Goal: Task Accomplishment & Management: Complete application form

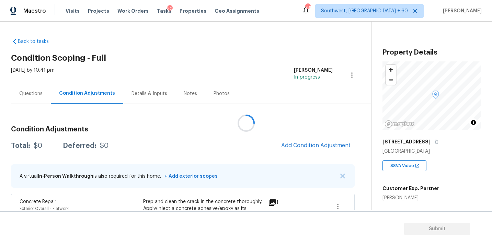
click at [258, 80] on div at bounding box center [246, 123] width 492 height 246
click at [251, 86] on div "Questions Condition Adjustments Details & Inputs Notes Photos" at bounding box center [191, 93] width 360 height 21
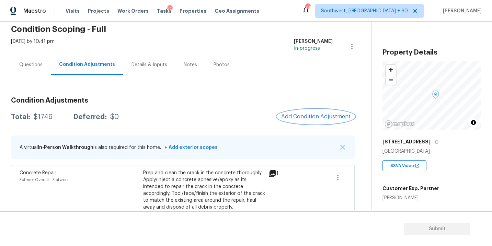
click at [315, 112] on button "Add Condition Adjustment" at bounding box center [316, 116] width 78 height 14
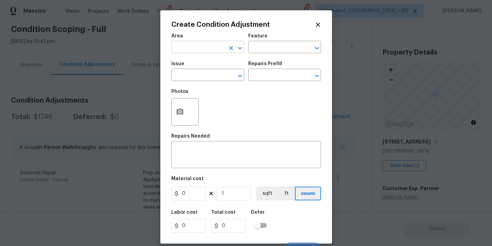
click at [200, 44] on input "text" at bounding box center [198, 48] width 54 height 11
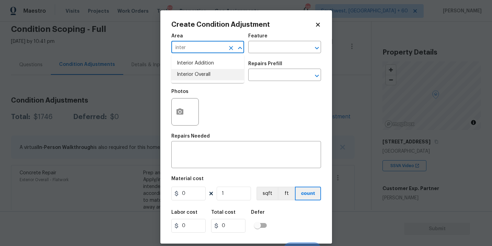
click at [203, 75] on li "Interior Overall" at bounding box center [207, 74] width 73 height 11
type input "Interior Overall"
click at [252, 53] on input "text" at bounding box center [275, 48] width 54 height 11
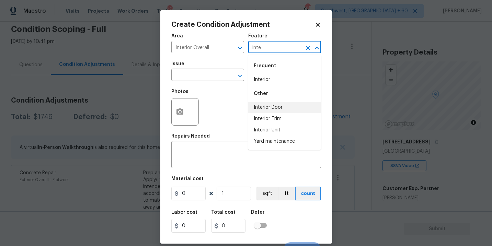
click at [267, 107] on li "Interior Door" at bounding box center [284, 107] width 73 height 11
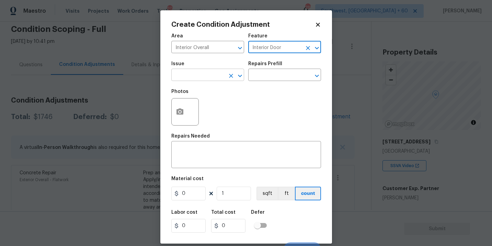
type input "Interior Door"
click at [207, 75] on input "text" at bounding box center [198, 75] width 54 height 11
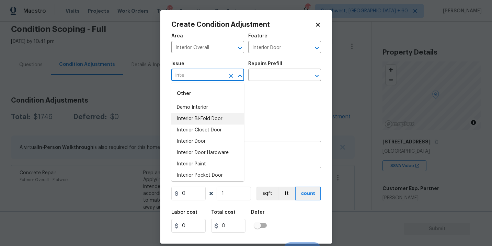
type input "inte"
click at [252, 150] on textarea at bounding box center [245, 155] width 141 height 14
click at [198, 76] on input "text" at bounding box center [198, 75] width 54 height 11
click at [205, 142] on li "Interior Door" at bounding box center [207, 141] width 73 height 11
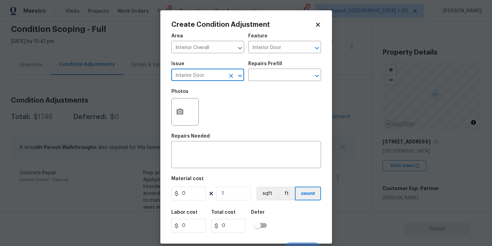
type input "Interior Door"
click at [205, 142] on div "Repairs Needed" at bounding box center [246, 138] width 150 height 9
click at [199, 146] on div "x ​" at bounding box center [246, 155] width 150 height 25
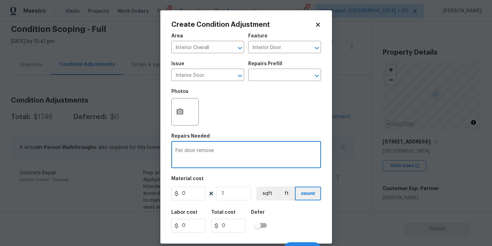
type textarea "Pet door remove"
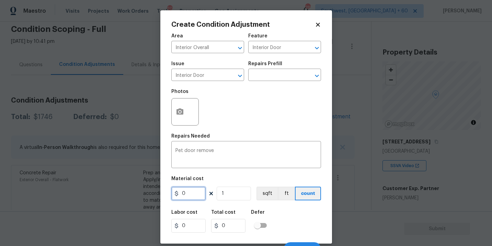
drag, startPoint x: 188, startPoint y: 194, endPoint x: 163, endPoint y: 193, distance: 25.4
click at [163, 193] on div "Create Condition Adjustment Area Interior Overall ​ Feature Interior Door ​ Iss…" at bounding box center [246, 126] width 172 height 233
type input "250"
click at [177, 115] on icon "button" at bounding box center [180, 112] width 8 height 8
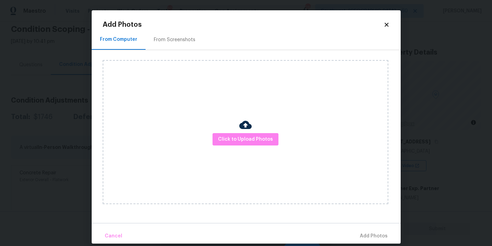
click at [234, 130] on div "Click to Upload Photos" at bounding box center [246, 132] width 286 height 144
click at [240, 136] on span "Click to Upload Photos" at bounding box center [245, 139] width 55 height 9
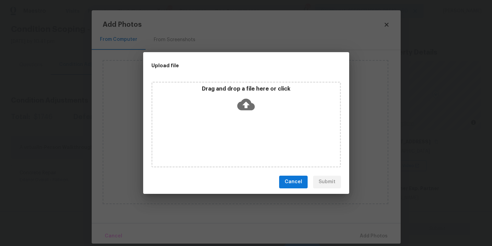
click at [245, 115] on div "Drag and drop a file here or click" at bounding box center [245, 125] width 189 height 86
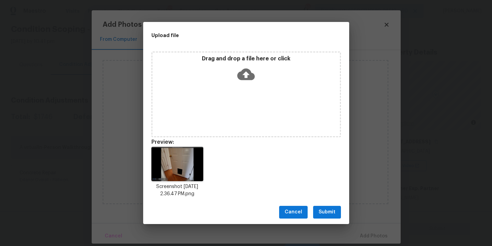
click at [330, 213] on span "Submit" at bounding box center [326, 212] width 17 height 9
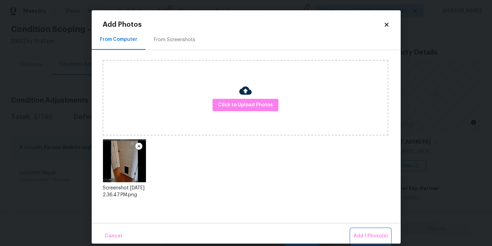
click at [363, 233] on span "Add 1 Photo(s)" at bounding box center [370, 236] width 34 height 9
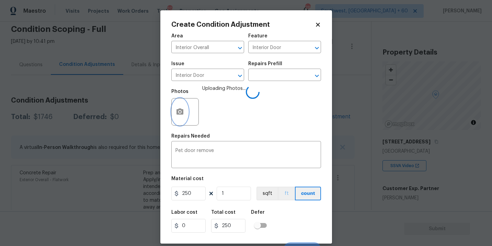
scroll to position [10, 0]
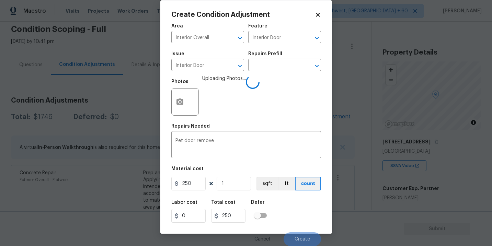
click at [289, 203] on div "Labor cost 0 Total cost 250 Defer" at bounding box center [246, 211] width 150 height 31
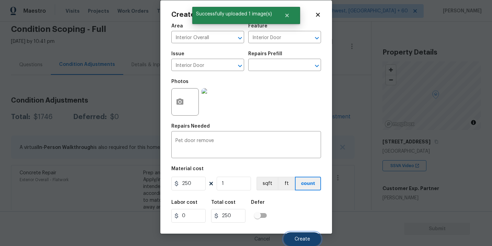
click at [300, 238] on span "Create" at bounding box center [301, 239] width 15 height 5
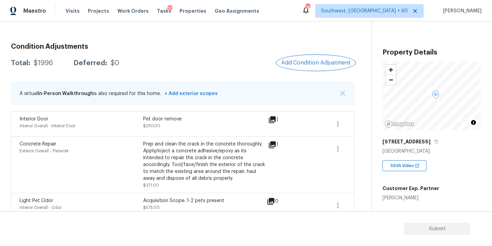
scroll to position [66, 0]
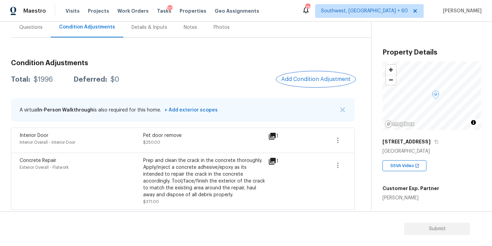
click at [291, 77] on span "Add Condition Adjustment" at bounding box center [315, 79] width 69 height 6
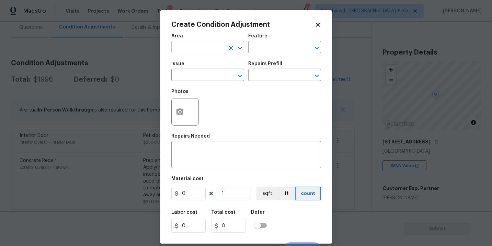
click at [187, 45] on input "text" at bounding box center [198, 48] width 54 height 11
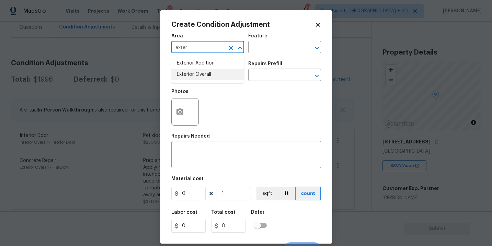
click at [195, 73] on li "Exterior Overall" at bounding box center [207, 74] width 73 height 11
type input "Exterior Overall"
click at [253, 50] on input "text" at bounding box center [275, 48] width 54 height 11
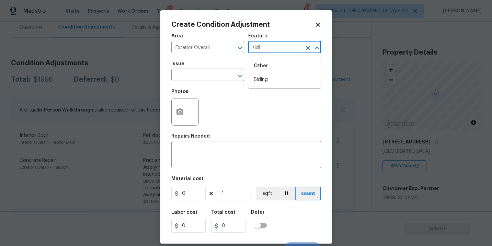
click at [259, 76] on li "Siding" at bounding box center [284, 79] width 73 height 11
type input "Siding"
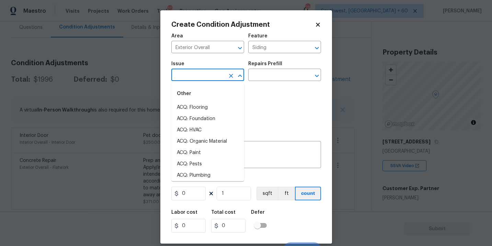
click at [211, 76] on input "text" at bounding box center [198, 75] width 54 height 11
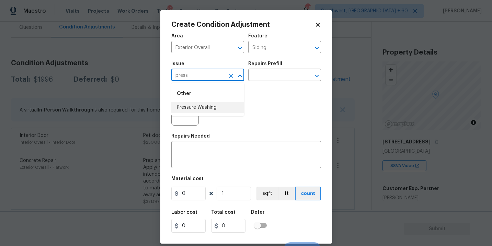
click at [213, 109] on li "Pressure Washing" at bounding box center [207, 107] width 73 height 11
type input "Pressure Washing"
click at [274, 74] on input "text" at bounding box center [275, 75] width 54 height 11
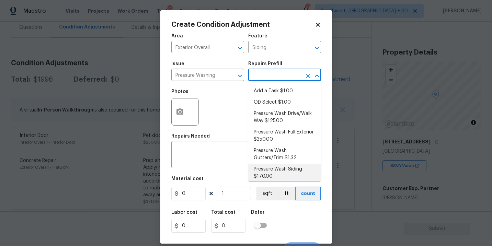
click at [283, 176] on li "Pressure Wash Siding $170.00" at bounding box center [284, 173] width 73 height 19
type textarea "Protect areas as needed for pressure washing. Pressure wash the siding on the h…"
type input "170"
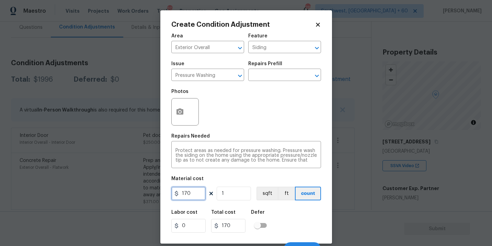
drag, startPoint x: 189, startPoint y: 191, endPoint x: 160, endPoint y: 193, distance: 29.2
click at [160, 193] on div "Create Condition Adjustment Area Exterior Overall ​ Feature Siding ​ Issue Pres…" at bounding box center [246, 126] width 172 height 233
type input "200"
click at [176, 114] on icon "button" at bounding box center [179, 111] width 7 height 6
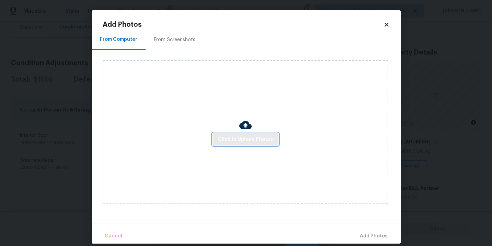
click at [257, 134] on button "Click to Upload Photos" at bounding box center [245, 139] width 66 height 13
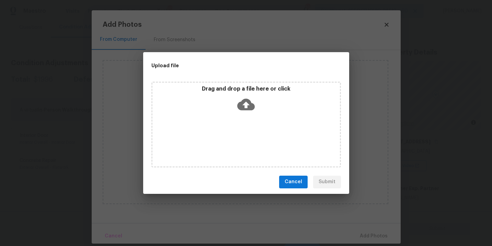
click at [251, 109] on icon at bounding box center [246, 104] width 18 height 12
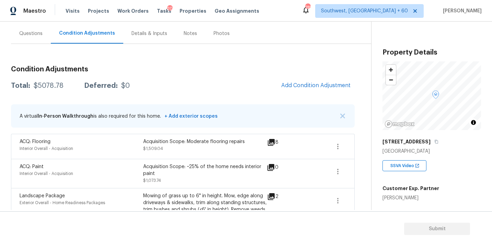
scroll to position [38, 0]
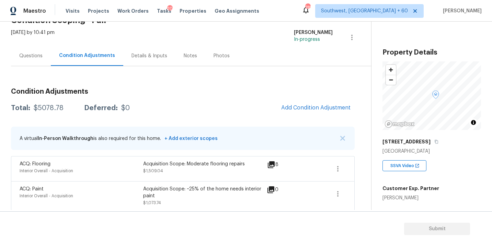
click at [32, 60] on div "Questions" at bounding box center [31, 56] width 40 height 20
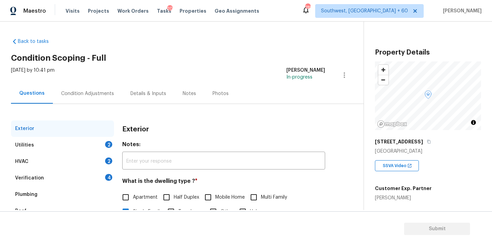
click at [71, 91] on div "Condition Adjustments" at bounding box center [87, 93] width 53 height 7
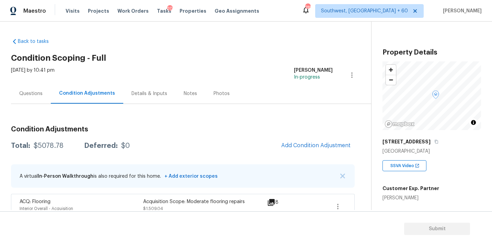
click at [170, 131] on h3 "Condition Adjustments" at bounding box center [183, 129] width 344 height 7
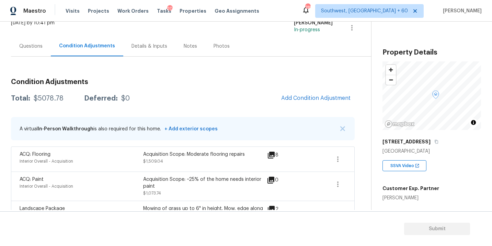
scroll to position [3, 0]
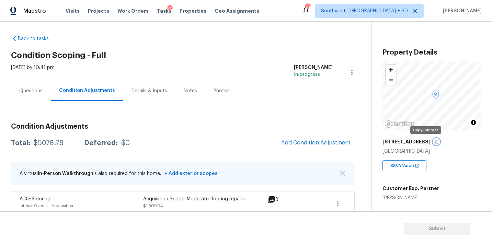
click at [434, 142] on icon "button" at bounding box center [436, 142] width 4 height 4
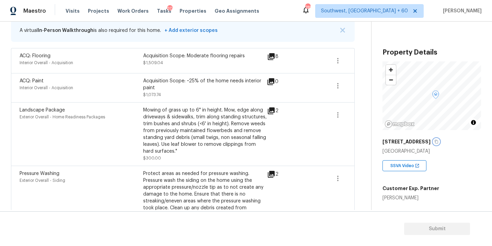
scroll to position [80, 0]
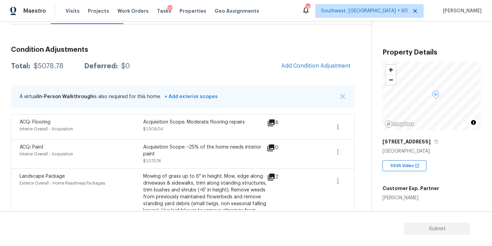
click at [151, 29] on div "Condition Adjustments Total: $5078.78 Deferred: $0 Add Condition Adjustment A v…" at bounding box center [183, 225] width 344 height 403
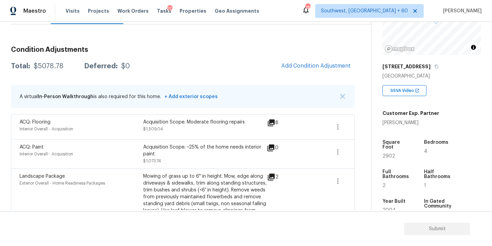
scroll to position [89, 0]
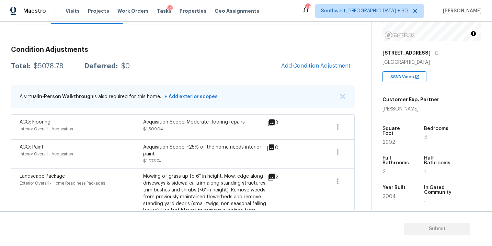
click at [48, 67] on div "$5078.78" at bounding box center [49, 66] width 30 height 7
copy div "$5078.78"
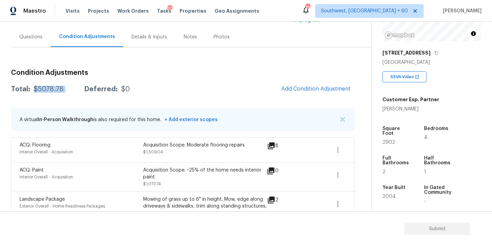
scroll to position [50, 0]
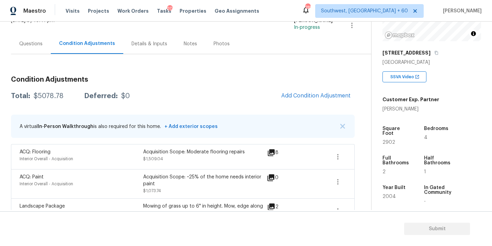
click at [245, 90] on div "Total: $5078.78 Deferred: $0 Add Condition Adjustment" at bounding box center [183, 96] width 344 height 15
click at [202, 103] on div "Total: $5078.78 Deferred: $0 Add Condition Adjustment" at bounding box center [183, 96] width 344 height 15
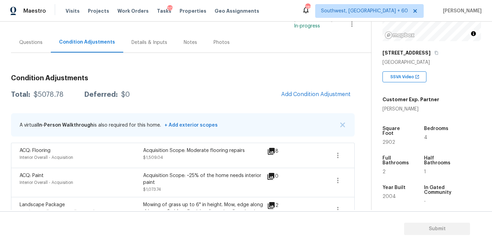
scroll to position [12, 0]
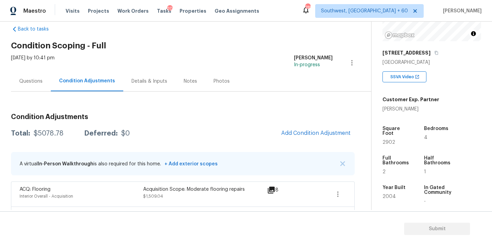
click at [37, 84] on div "Questions" at bounding box center [30, 81] width 23 height 7
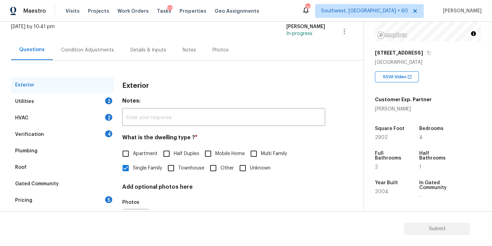
click at [81, 106] on div "Utilities 2" at bounding box center [62, 101] width 103 height 16
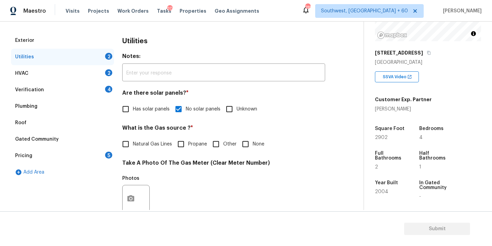
scroll to position [95, 0]
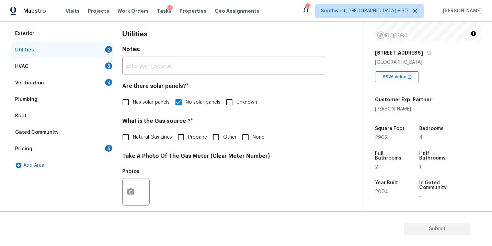
click at [151, 150] on div "Utilities Notes: ​ Are there solar panels? * Has solar panels No solar panels U…" at bounding box center [223, 204] width 203 height 358
click at [153, 141] on label "Natural Gas Lines" at bounding box center [145, 137] width 54 height 14
click at [133, 141] on input "Natural Gas Lines" at bounding box center [125, 137] width 14 height 14
checkbox input "true"
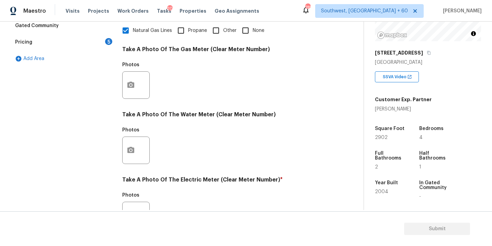
click at [135, 98] on div at bounding box center [135, 84] width 27 height 27
click at [139, 86] on div at bounding box center [135, 84] width 27 height 27
click at [197, 112] on h4 "Take A Photo Of The Water Meter (Clear Meter Number)" at bounding box center [223, 116] width 203 height 10
click at [133, 88] on icon "button" at bounding box center [131, 85] width 8 height 8
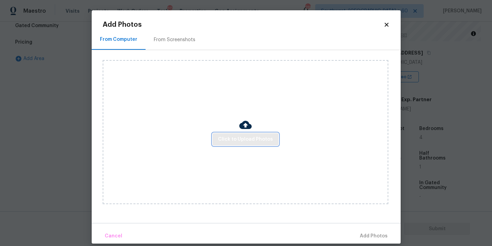
click at [234, 136] on span "Click to Upload Photos" at bounding box center [245, 139] width 55 height 9
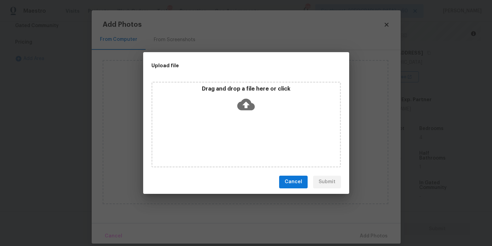
click at [242, 92] on div "Drag and drop a file here or click" at bounding box center [245, 100] width 187 height 30
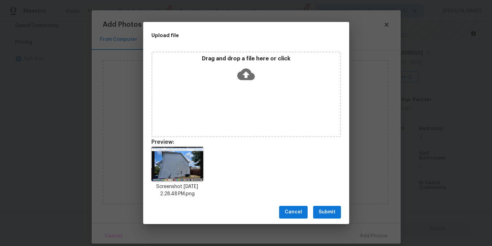
click at [328, 213] on span "Submit" at bounding box center [326, 212] width 17 height 9
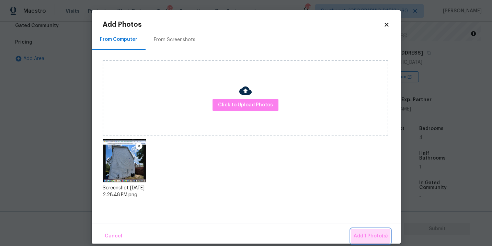
click at [361, 235] on span "Add 1 Photo(s)" at bounding box center [370, 236] width 34 height 9
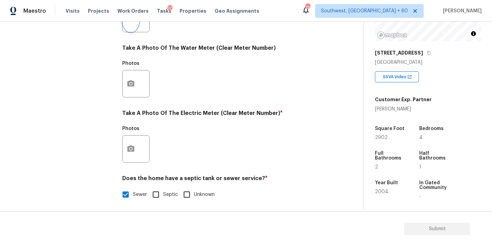
scroll to position [270, 0]
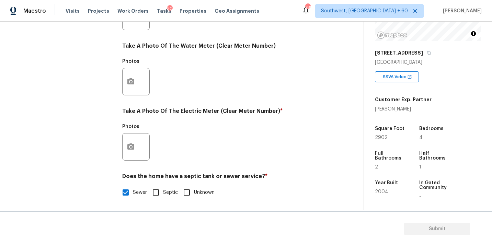
click at [139, 146] on div at bounding box center [135, 146] width 27 height 27
click at [234, 148] on div "Photos" at bounding box center [223, 142] width 203 height 45
click at [134, 144] on icon "button" at bounding box center [131, 147] width 8 height 8
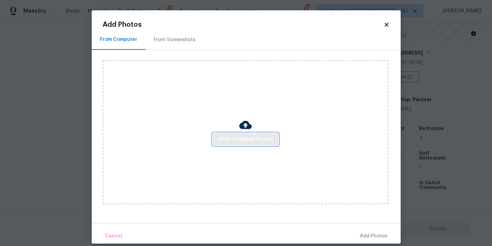
click at [245, 144] on button "Click to Upload Photos" at bounding box center [245, 139] width 66 height 13
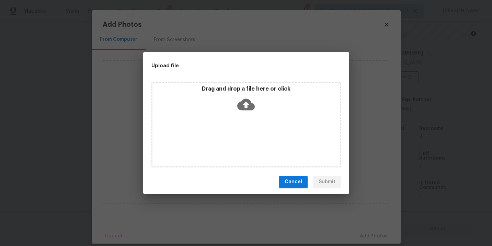
click at [246, 123] on div "Drag and drop a file here or click" at bounding box center [245, 125] width 189 height 86
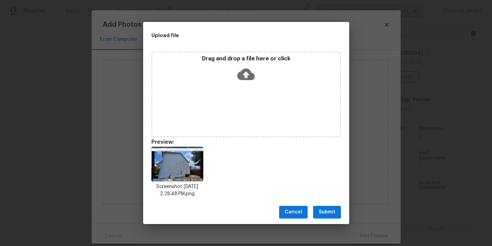
click at [328, 212] on span "Submit" at bounding box center [326, 212] width 17 height 9
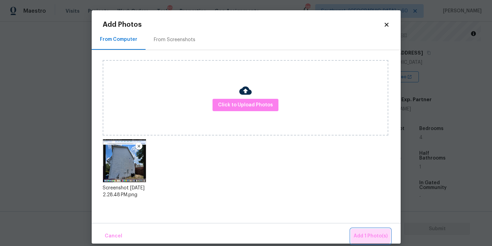
click at [360, 229] on button "Add 1 Photo(s)" at bounding box center [370, 236] width 39 height 15
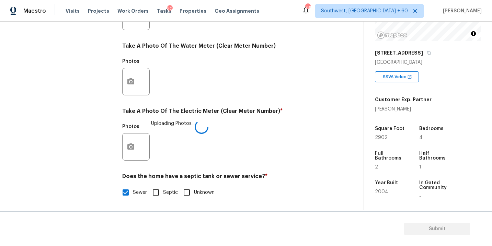
click at [300, 178] on h4 "Does the home have a septic tank or sewer service? *" at bounding box center [223, 178] width 203 height 10
click at [274, 155] on div "Photos" at bounding box center [223, 142] width 203 height 45
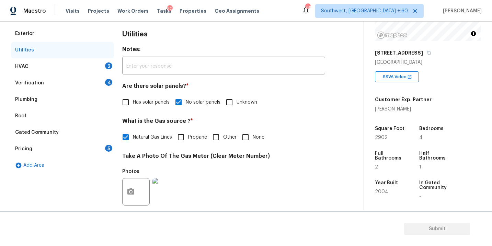
scroll to position [63, 0]
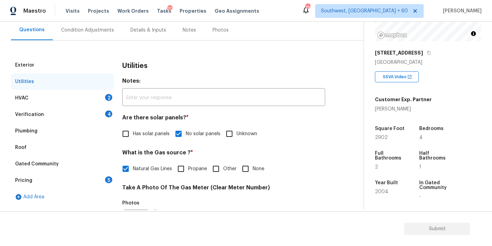
click at [73, 95] on div "HVAC 2" at bounding box center [62, 98] width 103 height 16
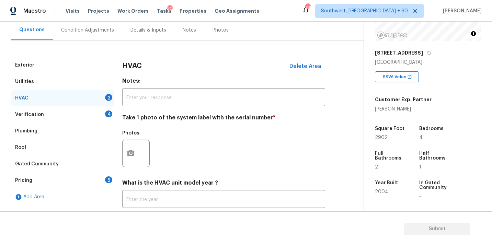
scroll to position [94, 0]
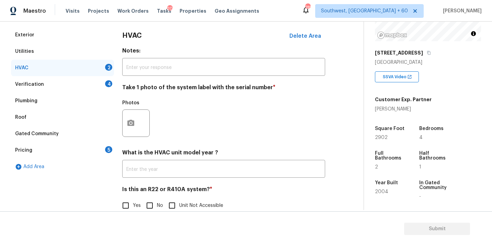
click at [137, 132] on div at bounding box center [135, 122] width 27 height 27
click at [214, 147] on div "HVAC Delete Area Notes: ​ Take 1 photo of the system label with the serial numb…" at bounding box center [223, 124] width 203 height 194
click at [138, 127] on button "button" at bounding box center [131, 123] width 16 height 27
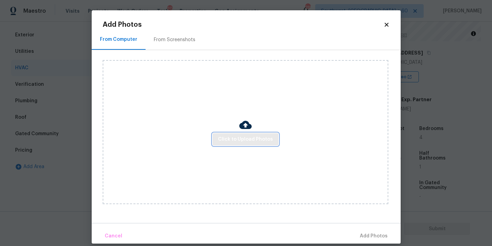
click at [251, 141] on span "Click to Upload Photos" at bounding box center [245, 139] width 55 height 9
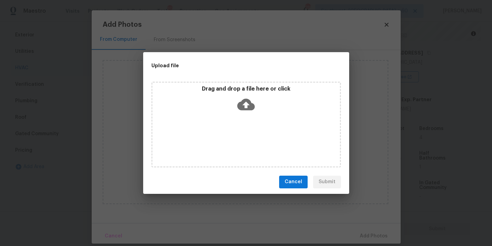
click at [250, 111] on icon at bounding box center [246, 105] width 18 height 18
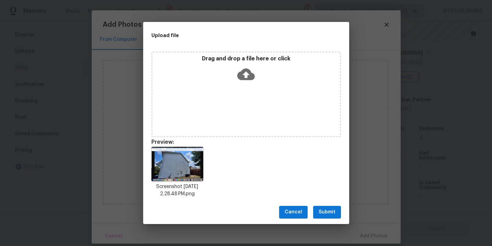
click at [330, 209] on span "Submit" at bounding box center [326, 212] width 17 height 9
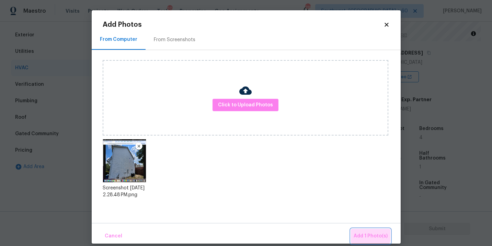
click at [363, 232] on span "Add 1 Photo(s)" at bounding box center [370, 236] width 34 height 9
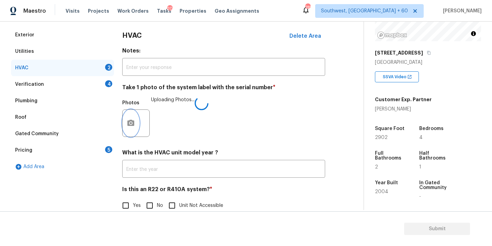
scroll to position [107, 0]
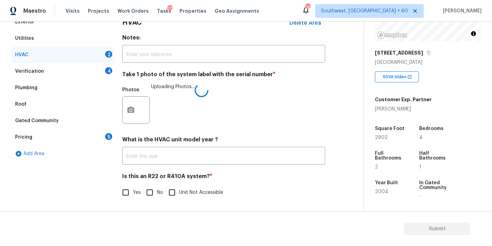
click at [157, 191] on span "No" at bounding box center [160, 192] width 6 height 7
click at [157, 191] on input "No" at bounding box center [149, 192] width 14 height 14
checkbox input "true"
click at [269, 187] on div "Yes No Unit Not Accessible" at bounding box center [223, 192] width 203 height 14
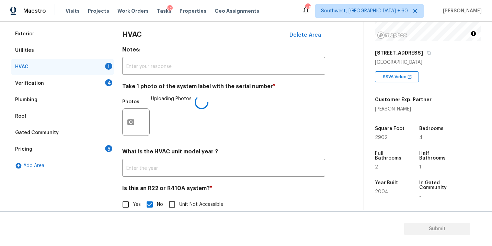
scroll to position [84, 0]
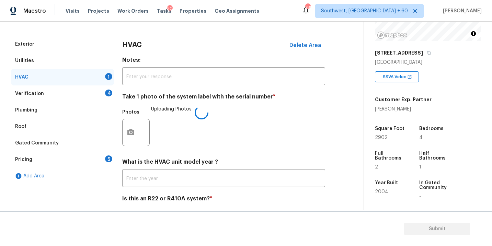
click at [99, 95] on div "Verification 4" at bounding box center [62, 93] width 103 height 16
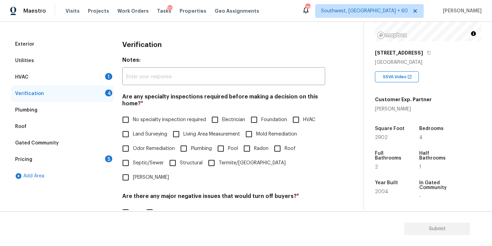
click at [99, 80] on div "HVAC 1" at bounding box center [62, 77] width 103 height 16
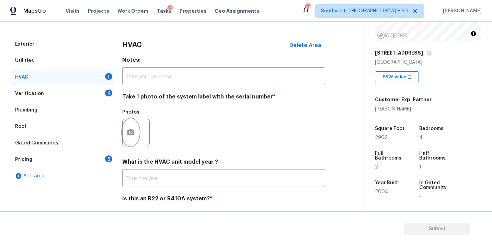
click at [137, 140] on button "button" at bounding box center [131, 132] width 16 height 27
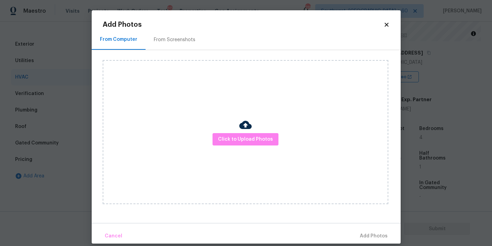
click at [228, 152] on div "Click to Upload Photos" at bounding box center [246, 132] width 286 height 144
click at [244, 137] on span "Click to Upload Photos" at bounding box center [245, 139] width 55 height 9
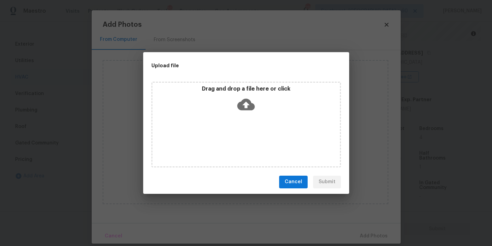
click at [245, 120] on div "Drag and drop a file here or click" at bounding box center [245, 125] width 189 height 86
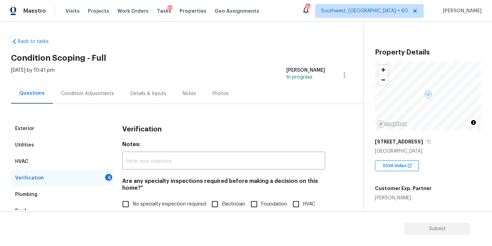
scroll to position [89, 0]
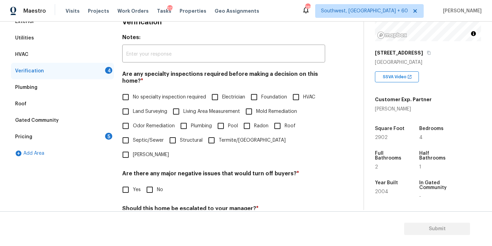
click at [142, 91] on label "No specialty inspection required" at bounding box center [162, 97] width 88 height 14
click at [133, 91] on input "No specialty inspection required" at bounding box center [125, 97] width 14 height 14
checkbox input "true"
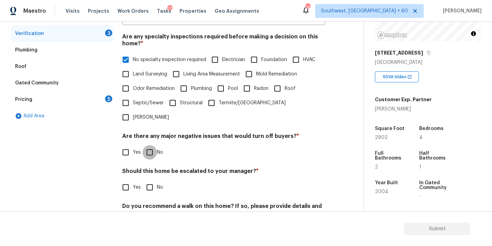
click at [146, 145] on input "No" at bounding box center [149, 152] width 14 height 14
checkbox input "true"
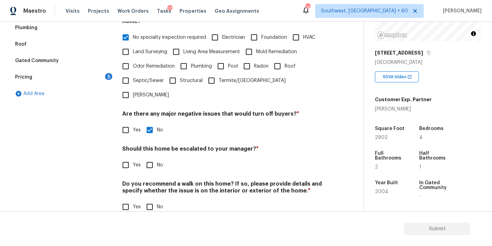
click at [150, 158] on input "No" at bounding box center [149, 165] width 14 height 14
checkbox input "true"
click at [155, 200] on input "No" at bounding box center [149, 207] width 14 height 14
checkbox input "true"
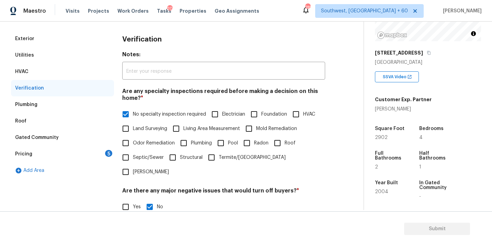
scroll to position [82, 0]
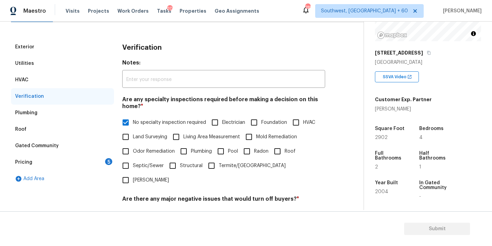
click at [83, 159] on div "Pricing 5" at bounding box center [62, 162] width 103 height 16
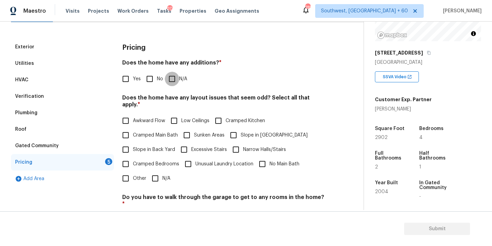
click at [178, 77] on input "N/A" at bounding box center [172, 79] width 14 height 14
checkbox input "true"
click at [240, 128] on input "Slope in Front Yard" at bounding box center [233, 135] width 14 height 14
checkbox input "true"
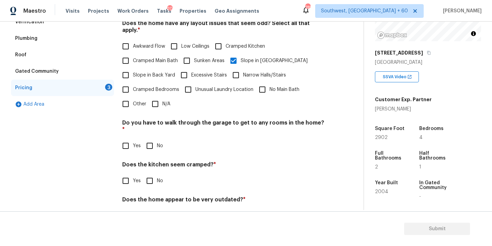
click at [155, 120] on h4 "Do you have to walk through the garage to get to any rooms in the home? *" at bounding box center [223, 127] width 203 height 16
click at [153, 139] on input "No" at bounding box center [149, 146] width 14 height 14
checkbox input "true"
click at [152, 174] on input "No" at bounding box center [149, 181] width 14 height 14
checkbox input "true"
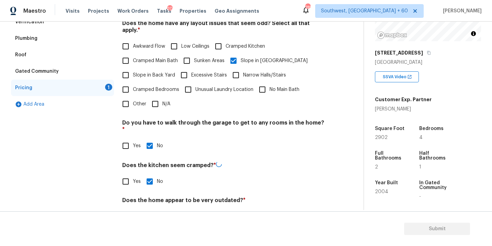
click at [150, 197] on h4 "Does the home appear to be very outdated? *" at bounding box center [223, 202] width 203 height 10
click at [148, 209] on input "No" at bounding box center [149, 216] width 14 height 14
checkbox input "true"
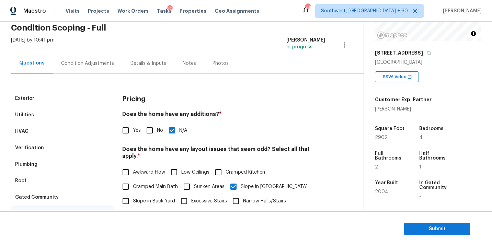
scroll to position [13, 0]
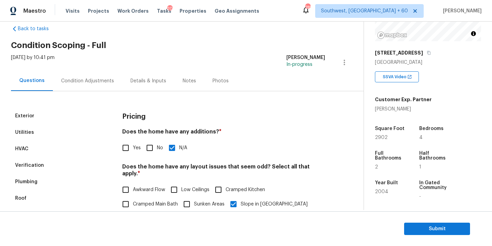
click at [103, 84] on div "Condition Adjustments" at bounding box center [87, 81] width 69 height 20
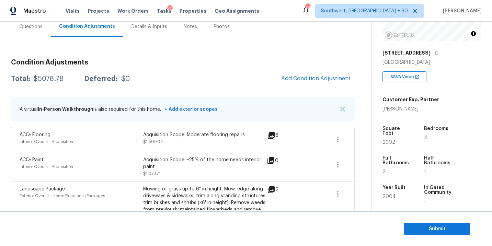
scroll to position [57, 0]
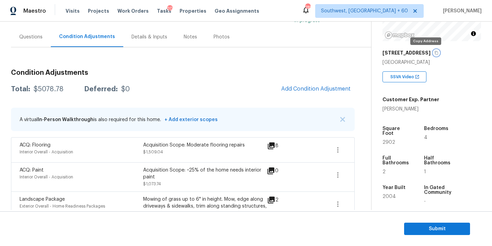
click at [434, 51] on icon "button" at bounding box center [436, 53] width 4 height 4
click at [435, 243] on section "Submit" at bounding box center [246, 228] width 492 height 35
click at [436, 228] on span "Submit" at bounding box center [436, 229] width 55 height 9
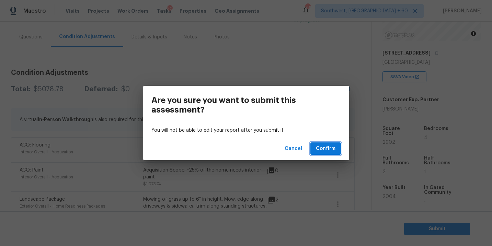
click at [332, 149] on span "Confirm" at bounding box center [326, 148] width 20 height 9
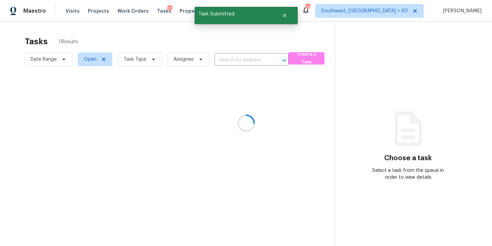
click at [151, 63] on div at bounding box center [246, 123] width 492 height 246
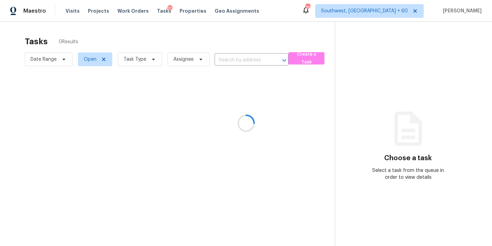
click at [151, 63] on div at bounding box center [246, 123] width 492 height 246
click at [150, 63] on div at bounding box center [246, 123] width 492 height 246
click at [150, 61] on div at bounding box center [246, 123] width 492 height 246
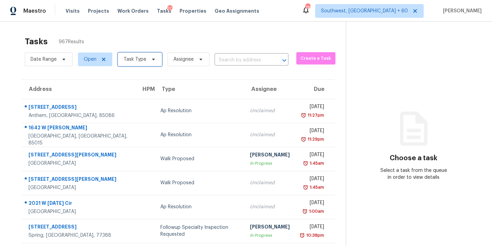
click at [151, 61] on icon at bounding box center [153, 59] width 5 height 5
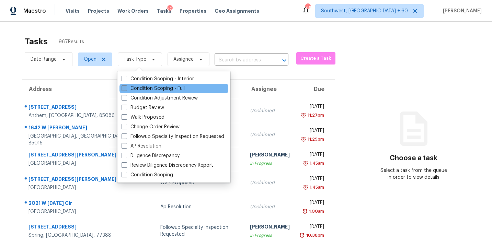
click at [150, 91] on label "Condition Scoping - Full" at bounding box center [152, 88] width 63 height 7
click at [126, 90] on input "Condition Scoping - Full" at bounding box center [123, 87] width 4 height 4
checkbox input "true"
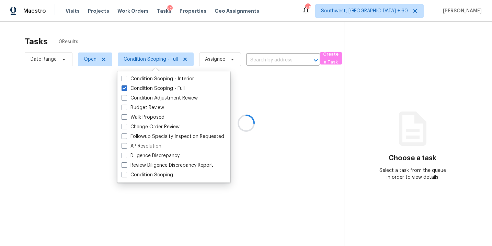
click at [231, 62] on div at bounding box center [246, 123] width 492 height 246
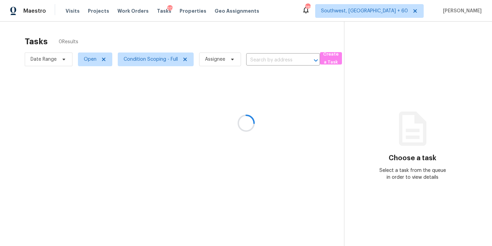
click at [225, 61] on div at bounding box center [246, 123] width 492 height 246
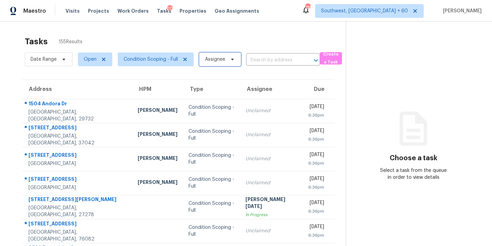
click at [225, 61] on span "Assignee" at bounding box center [215, 59] width 20 height 7
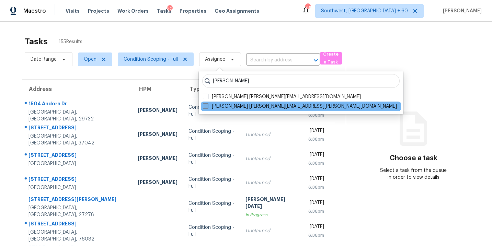
type input "sakthivel"
click at [241, 109] on label "Sakthivel Chandran sakthivel.chandran@opendoor.com" at bounding box center [300, 106] width 194 height 7
click at [207, 107] on input "Sakthivel Chandran sakthivel.chandran@opendoor.com" at bounding box center [205, 105] width 4 height 4
checkbox input "true"
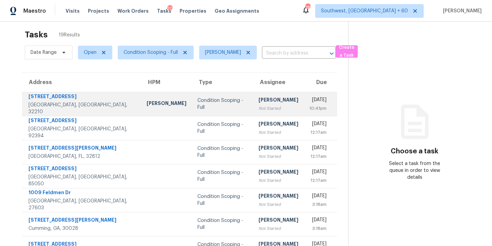
scroll to position [8, 0]
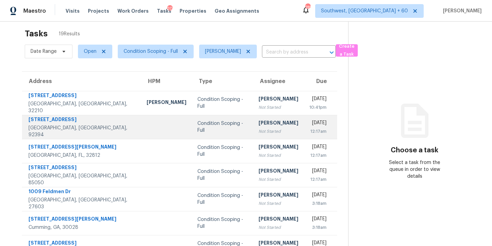
click at [258, 126] on div "[PERSON_NAME]" at bounding box center [278, 123] width 40 height 9
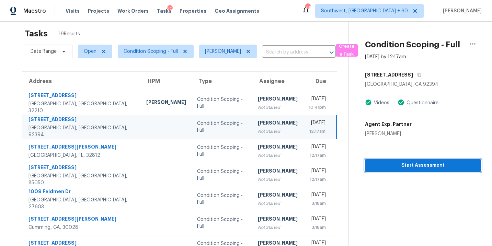
click at [416, 171] on button "Start Assessment" at bounding box center [423, 165] width 116 height 13
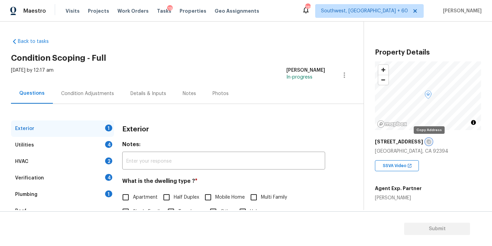
click at [429, 140] on icon "button" at bounding box center [429, 142] width 4 height 4
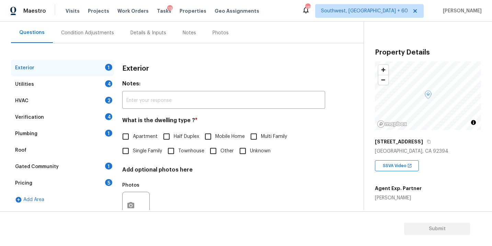
click at [146, 153] on span "Single Family" at bounding box center [147, 151] width 29 height 7
click at [133, 153] on input "Single Family" at bounding box center [125, 151] width 14 height 14
checkbox input "true"
click at [82, 88] on div "Utilities 4" at bounding box center [62, 84] width 103 height 16
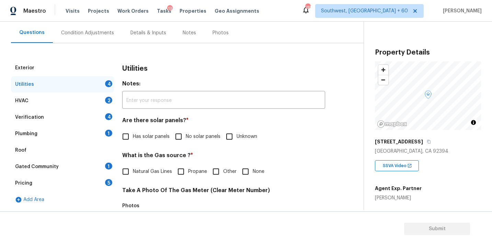
click at [191, 131] on label "No solar panels" at bounding box center [195, 136] width 49 height 14
click at [186, 131] on input "No solar panels" at bounding box center [178, 136] width 14 height 14
checkbox input "true"
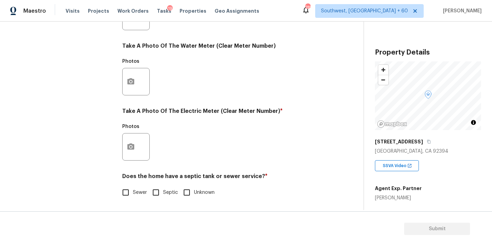
click at [125, 192] on input "Sewer" at bounding box center [125, 192] width 14 height 14
checkbox input "true"
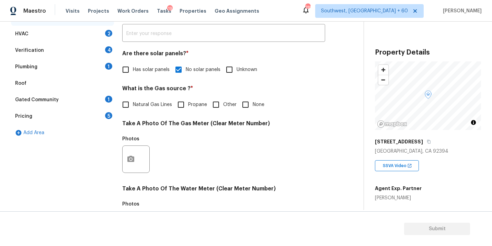
scroll to position [56, 0]
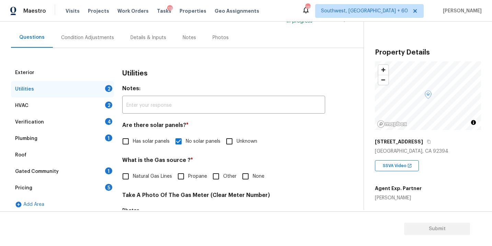
click at [88, 140] on div "Plumbing 1" at bounding box center [62, 138] width 103 height 16
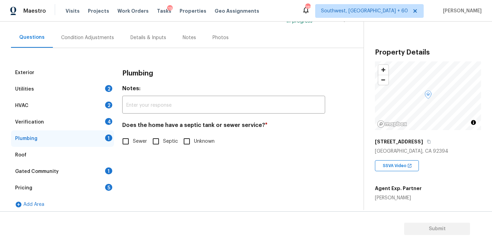
click at [140, 138] on span "Sewer" at bounding box center [140, 141] width 14 height 7
click at [133, 138] on input "Sewer" at bounding box center [125, 141] width 14 height 14
checkbox input "true"
click at [73, 172] on div "Gated Community 1" at bounding box center [62, 171] width 103 height 16
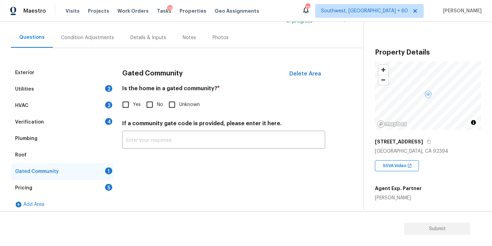
click at [152, 105] on input "No" at bounding box center [149, 104] width 14 height 14
checkbox input "true"
click at [88, 36] on div "Condition Adjustments" at bounding box center [87, 37] width 53 height 7
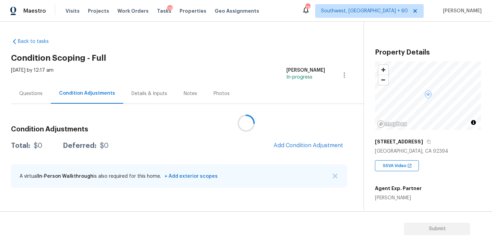
click at [196, 57] on div at bounding box center [246, 123] width 492 height 246
click at [229, 66] on div "Back to tasks Condition Scoping - Full Fri, Sep 05 2025 by 12:17 am Sakthivel C…" at bounding box center [187, 114] width 352 height 163
click at [191, 48] on div "Back to tasks Condition Scoping - Full Fri, Sep 05 2025 by 12:17 am Sakthivel C…" at bounding box center [187, 114] width 352 height 163
click at [257, 51] on div "Back to tasks Condition Scoping - Full Fri, Sep 05 2025 by 12:17 am Sakthivel C…" at bounding box center [187, 114] width 352 height 163
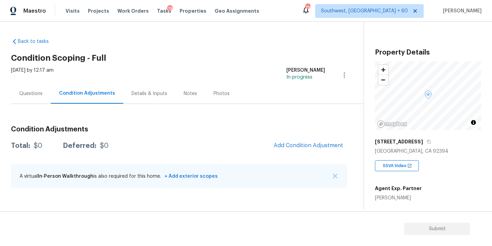
click at [30, 98] on div "Questions" at bounding box center [31, 93] width 40 height 20
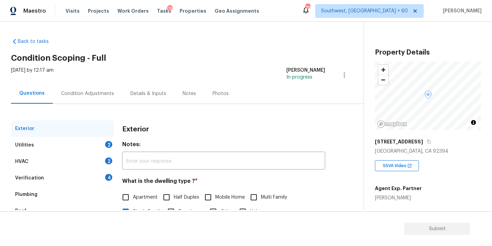
click at [30, 148] on div "Utilities" at bounding box center [24, 145] width 19 height 7
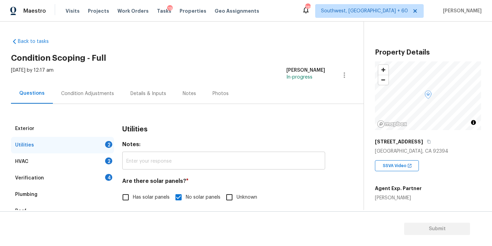
scroll to position [46, 0]
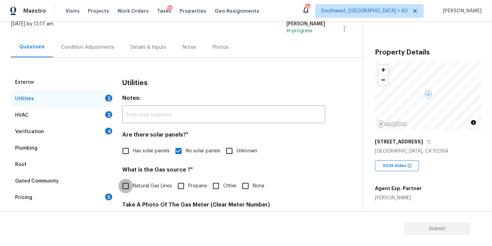
click at [132, 186] on input "Natural Gas Lines" at bounding box center [125, 186] width 14 height 14
checkbox input "true"
click at [92, 52] on div "Condition Adjustments" at bounding box center [87, 47] width 69 height 20
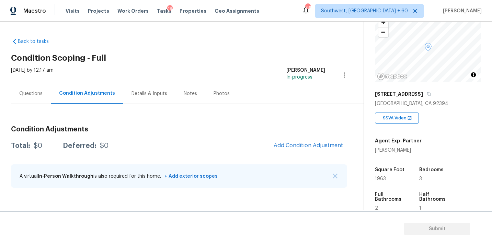
scroll to position [97, 0]
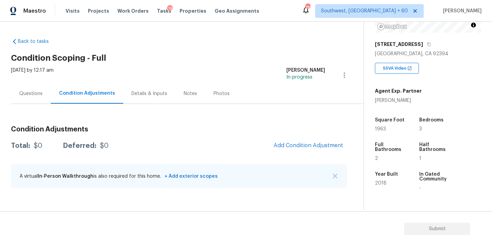
click at [256, 116] on div "Condition Adjustments Total: $0 Deferred: $0 Add Condition Adjustment A virtual…" at bounding box center [179, 149] width 336 height 90
click at [289, 141] on button "Add Condition Adjustment" at bounding box center [308, 145] width 78 height 14
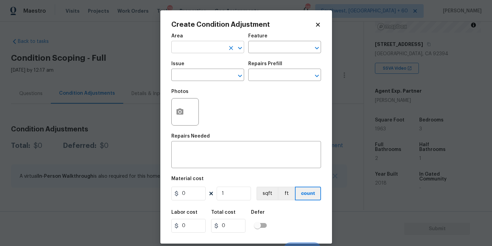
click at [184, 50] on input "text" at bounding box center [198, 48] width 54 height 11
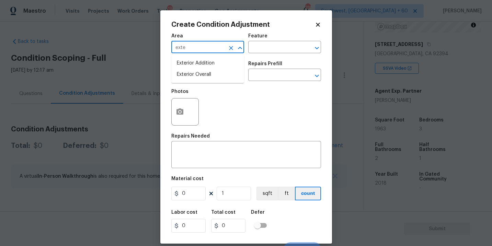
type input "exter"
click at [195, 75] on li "Exterior Overall" at bounding box center [207, 74] width 73 height 11
type input "Exterior Overall"
click at [280, 48] on input "text" at bounding box center [275, 48] width 54 height 11
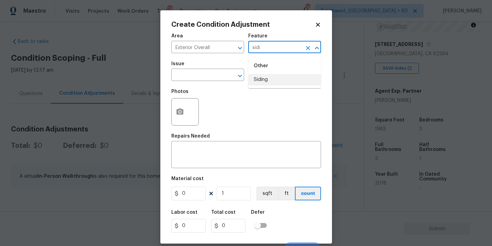
click at [279, 74] on li "Siding" at bounding box center [284, 79] width 73 height 11
type input "Siding"
click at [209, 74] on input "text" at bounding box center [198, 75] width 54 height 11
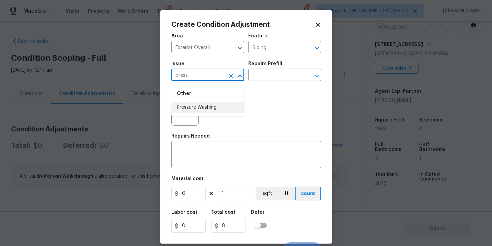
click at [212, 109] on li "Pressure Washing" at bounding box center [207, 107] width 73 height 11
type input "Pressure Washing"
click at [267, 76] on input "text" at bounding box center [275, 75] width 54 height 11
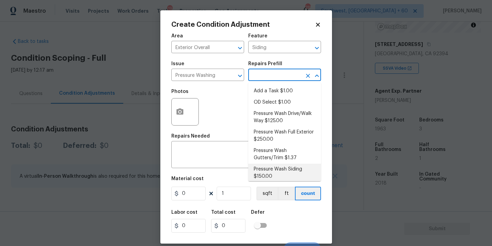
scroll to position [4, 0]
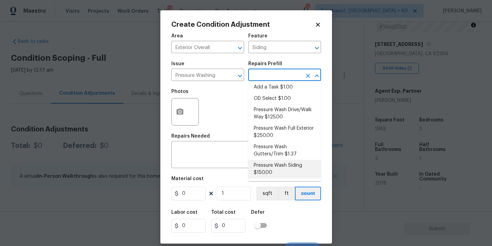
click at [271, 168] on li "Pressure Wash Siding $150.00" at bounding box center [284, 169] width 73 height 19
type textarea "Protect areas as needed for pressure washing. Pressure wash the siding on the h…"
type input "150"
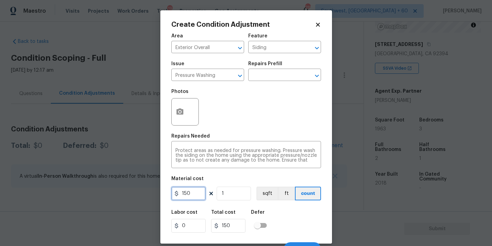
drag, startPoint x: 190, startPoint y: 194, endPoint x: 115, endPoint y: 194, distance: 75.8
click at [115, 194] on div "Create Condition Adjustment Area Exterior Overall ​ Feature Siding ​ Issue Pres…" at bounding box center [246, 123] width 492 height 246
type input "200"
click at [184, 114] on button "button" at bounding box center [180, 111] width 16 height 27
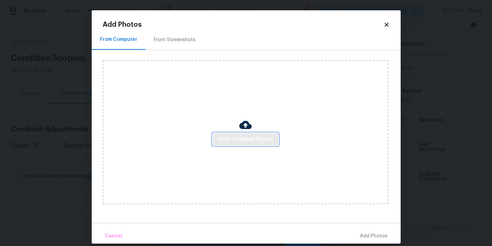
click at [243, 139] on span "Click to Upload Photos" at bounding box center [245, 139] width 55 height 9
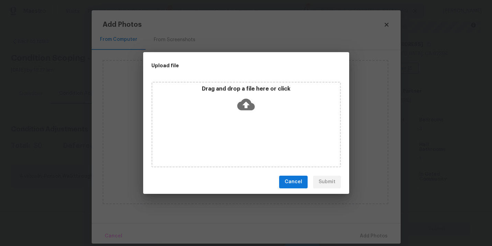
click at [250, 102] on icon at bounding box center [246, 104] width 18 height 12
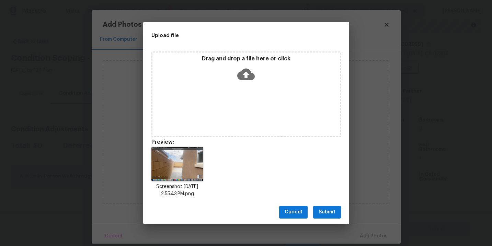
click at [327, 208] on span "Submit" at bounding box center [326, 212] width 17 height 9
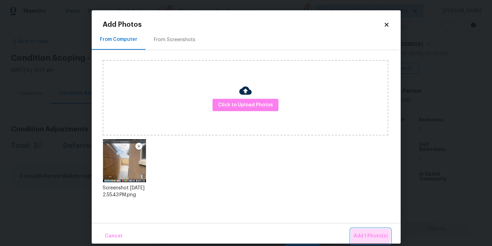
click at [358, 233] on span "Add 1 Photo(s)" at bounding box center [370, 236] width 34 height 9
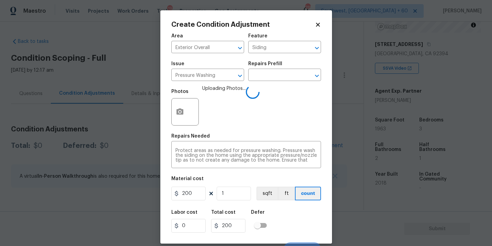
click at [300, 218] on div "Labor cost 0 Total cost 200 Defer" at bounding box center [246, 221] width 150 height 31
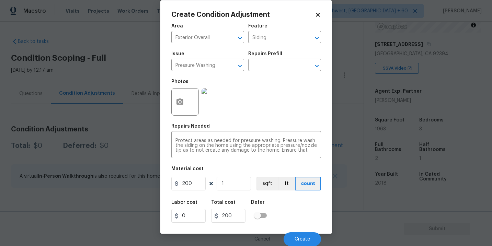
scroll to position [10, 0]
click at [298, 235] on button "Create" at bounding box center [301, 239] width 37 height 14
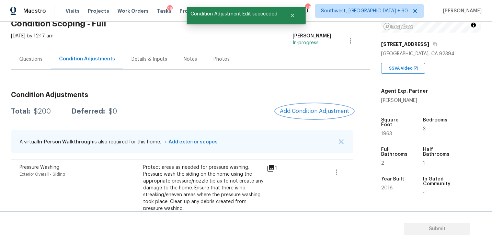
scroll to position [50, 0]
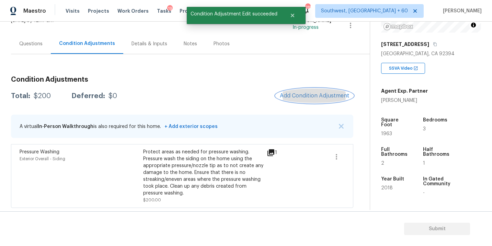
click at [301, 95] on span "Add Condition Adjustment" at bounding box center [314, 96] width 69 height 6
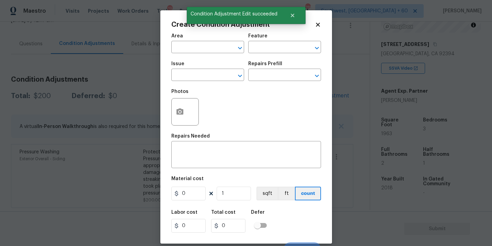
click at [198, 55] on span "Area ​" at bounding box center [207, 44] width 73 height 28
click at [196, 50] on input "text" at bounding box center [198, 48] width 54 height 11
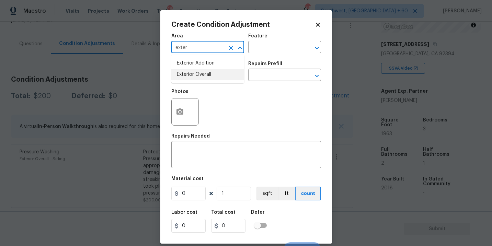
click at [203, 77] on li "Exterior Overall" at bounding box center [207, 74] width 73 height 11
type input "Exterior Overall"
click at [259, 51] on input "text" at bounding box center [275, 48] width 54 height 11
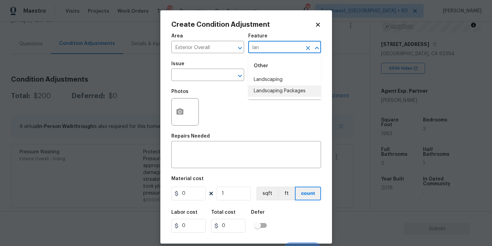
click at [264, 89] on li "Landscaping Packages" at bounding box center [284, 90] width 73 height 11
click at [225, 75] on div "​" at bounding box center [207, 75] width 73 height 11
type input "Landscaping Packages"
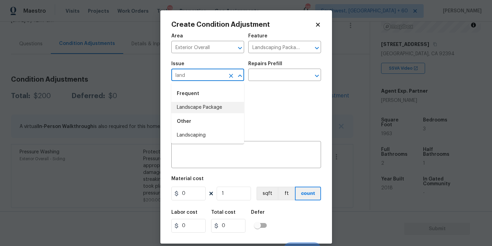
click at [222, 107] on li "Landscape Package" at bounding box center [207, 107] width 73 height 11
type input "Landscape Package"
click at [267, 84] on div "Issue Landscape Package ​ Repairs Prefill ​" at bounding box center [246, 71] width 150 height 28
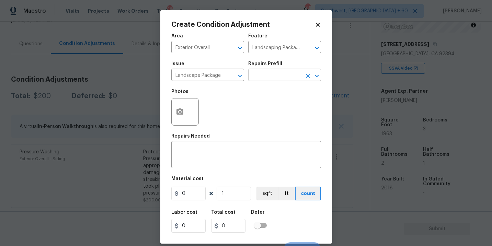
click at [277, 78] on input "text" at bounding box center [275, 75] width 54 height 11
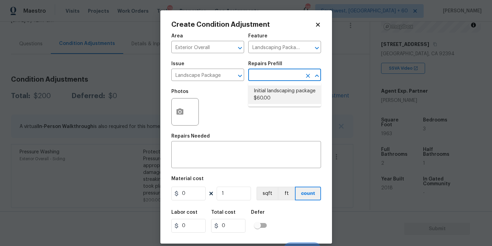
click at [277, 95] on li "Initial landscaping package $60.00" at bounding box center [284, 94] width 73 height 19
type input "Home Readiness Packages"
type textarea "Mowing of grass up to 6" in height. Mow, edge along driveways & sidewalks, trim…"
type input "60"
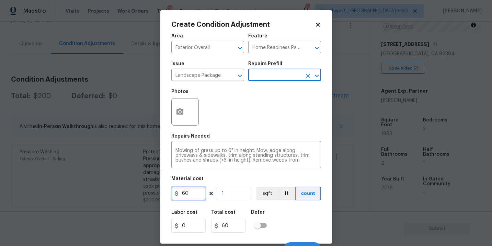
drag, startPoint x: 192, startPoint y: 194, endPoint x: 130, endPoint y: 194, distance: 61.8
click at [130, 194] on div "Create Condition Adjustment Area Exterior Overall ​ Feature Home Readiness Pack…" at bounding box center [246, 123] width 492 height 246
type input "300"
click at [178, 126] on div "Photos" at bounding box center [185, 107] width 29 height 45
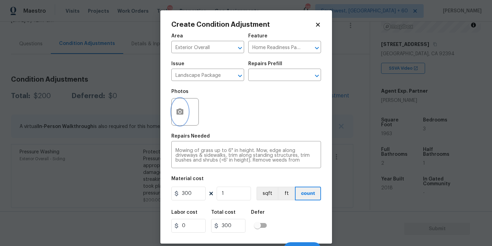
click at [184, 114] on button "button" at bounding box center [180, 111] width 16 height 27
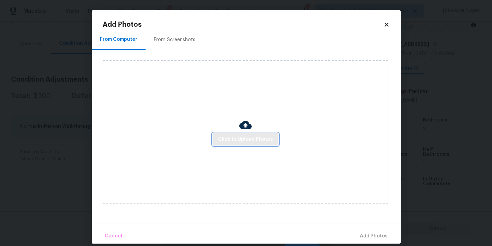
click at [237, 138] on span "Click to Upload Photos" at bounding box center [245, 139] width 55 height 9
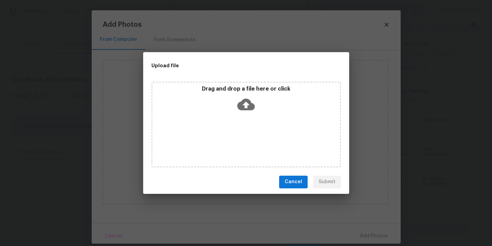
click at [245, 110] on icon at bounding box center [246, 105] width 18 height 18
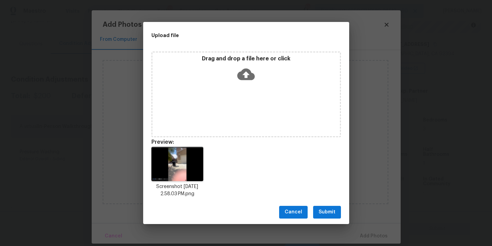
click at [327, 216] on span "Submit" at bounding box center [326, 212] width 17 height 9
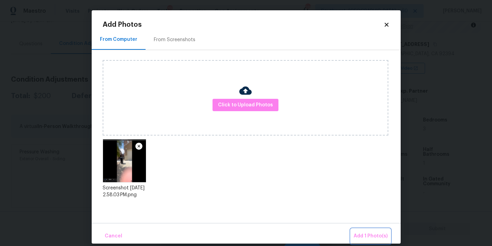
click at [362, 234] on span "Add 1 Photo(s)" at bounding box center [370, 236] width 34 height 9
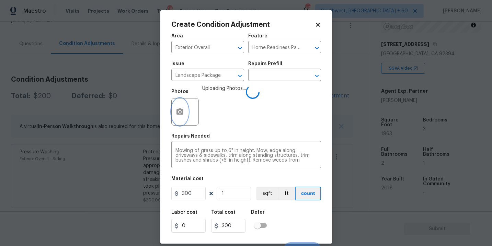
scroll to position [10, 0]
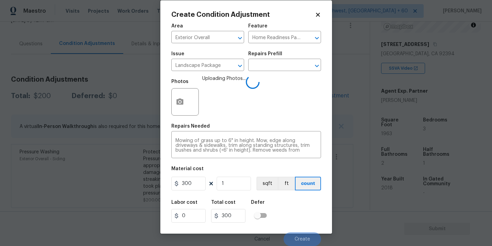
click at [287, 212] on div "Labor cost 0 Total cost 300 Defer" at bounding box center [246, 211] width 150 height 31
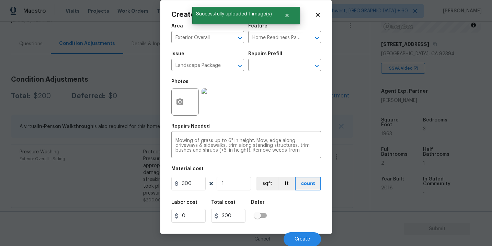
click at [291, 218] on div "Labor cost 0 Total cost 300 Defer" at bounding box center [246, 211] width 150 height 31
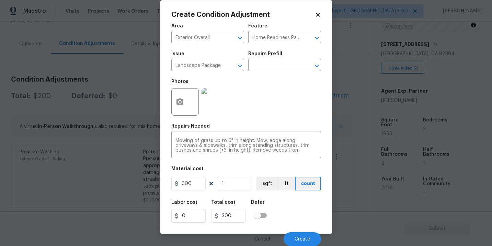
click at [291, 218] on div "Labor cost 0 Total cost 300 Defer" at bounding box center [246, 211] width 150 height 31
click at [298, 240] on span "Create" at bounding box center [301, 239] width 15 height 5
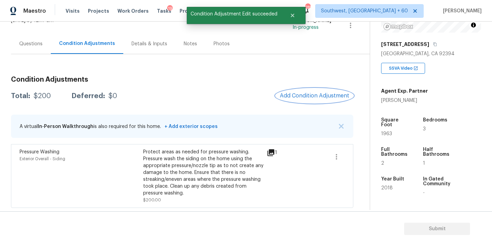
scroll to position [0, 0]
click at [304, 97] on span "Add Condition Adjustment" at bounding box center [315, 96] width 69 height 6
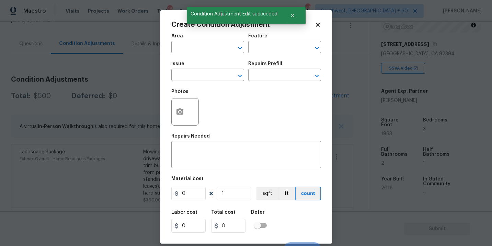
click at [185, 54] on span "Area ​" at bounding box center [207, 44] width 73 height 28
click at [187, 48] on input "text" at bounding box center [198, 48] width 54 height 11
click at [196, 77] on li "Exterior Overall" at bounding box center [207, 74] width 73 height 11
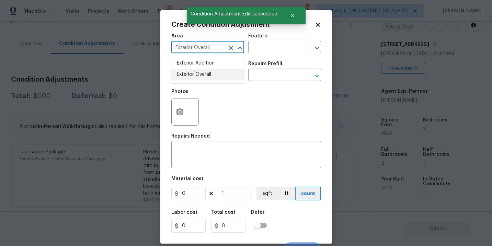
type input "Exterior Overall"
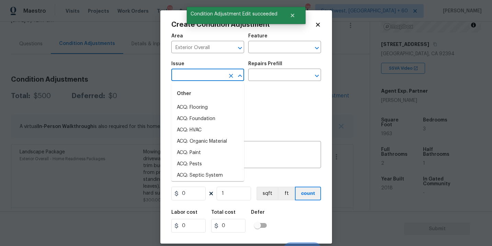
click at [196, 77] on input "text" at bounding box center [198, 75] width 54 height 11
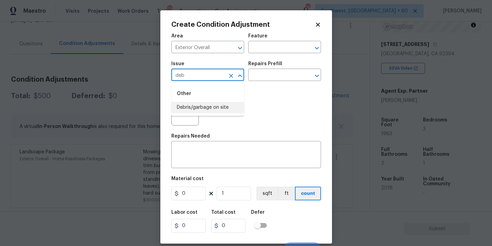
click at [199, 105] on li "Debris/garbage on site" at bounding box center [207, 107] width 73 height 11
type input "Debris/garbage on site"
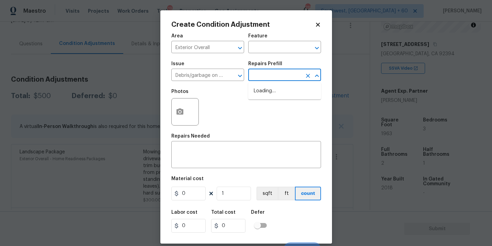
click at [269, 78] on input "text" at bounding box center [275, 75] width 54 height 11
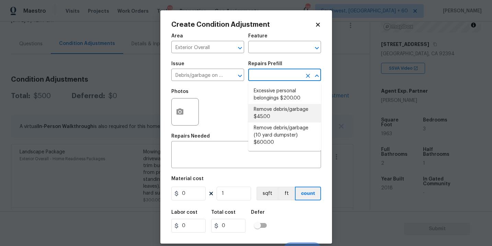
click at [273, 111] on li "Remove debris/garbage $45.00" at bounding box center [284, 113] width 73 height 19
type textarea "Remove, haul off, and properly dispose of any debris left by seller to offsite …"
type input "45"
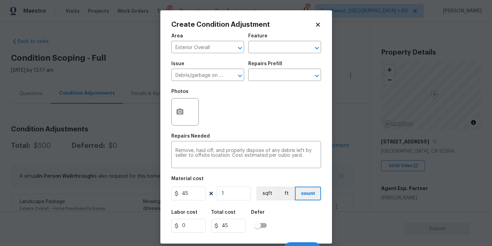
scroll to position [97, 0]
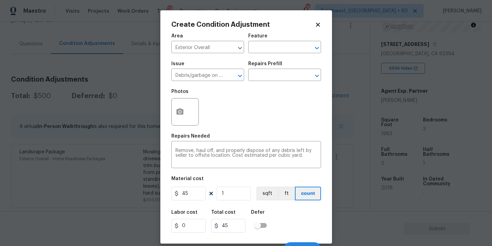
drag, startPoint x: 196, startPoint y: 194, endPoint x: 134, endPoint y: 200, distance: 62.4
click at [134, 200] on div "Create Condition Adjustment Area Exterior Overall ​ Feature ​ Issue Debris/garb…" at bounding box center [246, 123] width 492 height 246
type input "1000"
click at [185, 115] on button "button" at bounding box center [180, 111] width 16 height 27
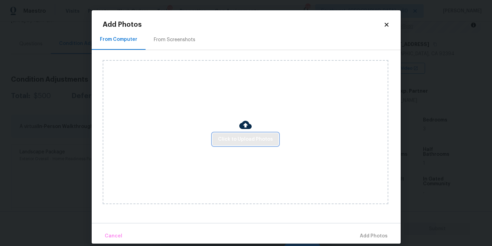
click at [239, 143] on span "Click to Upload Photos" at bounding box center [245, 139] width 55 height 9
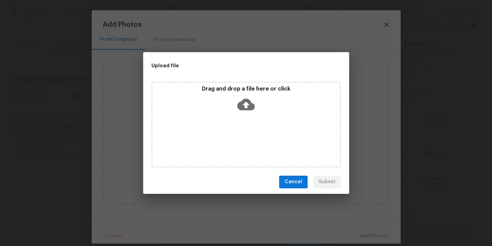
click at [248, 114] on div "Drag and drop a file here or click" at bounding box center [245, 100] width 187 height 30
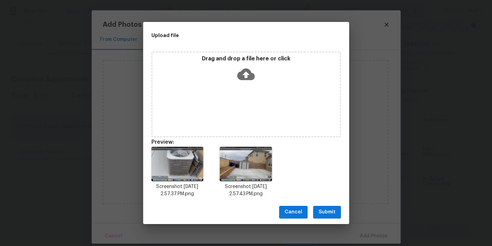
click at [329, 213] on span "Submit" at bounding box center [326, 212] width 17 height 9
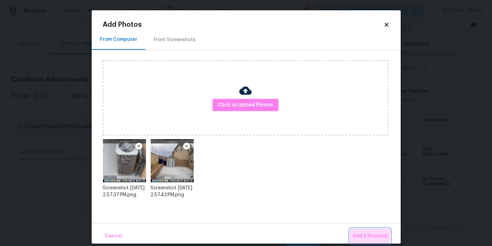
click at [361, 234] on span "Add 2 Photo(s)" at bounding box center [369, 236] width 35 height 9
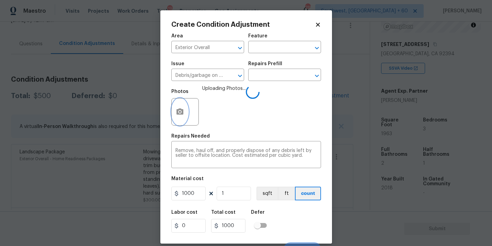
scroll to position [10, 0]
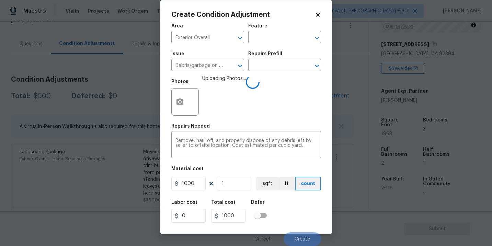
click at [289, 197] on div "Labor cost 0 Total cost 1000 Defer" at bounding box center [246, 211] width 150 height 31
click at [287, 200] on div "Labor cost 0 Total cost 1000 Defer" at bounding box center [246, 211] width 150 height 31
click at [287, 201] on div "Labor cost 0 Total cost 1000 Defer" at bounding box center [246, 211] width 150 height 31
click at [286, 201] on div "Labor cost 0 Total cost 1000 Defer" at bounding box center [246, 211] width 150 height 31
click at [293, 231] on div "Cancel Create" at bounding box center [246, 236] width 150 height 19
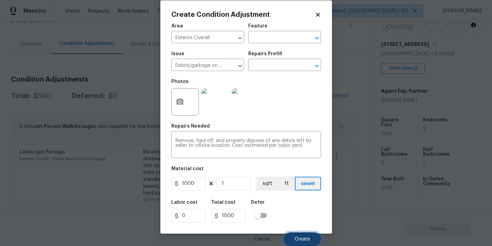
click at [293, 239] on button "Create" at bounding box center [301, 239] width 37 height 14
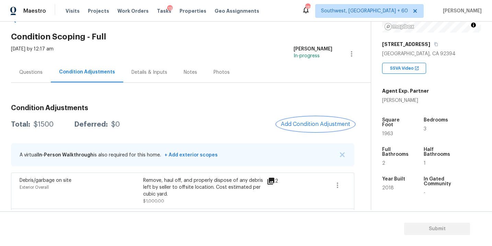
scroll to position [1, 0]
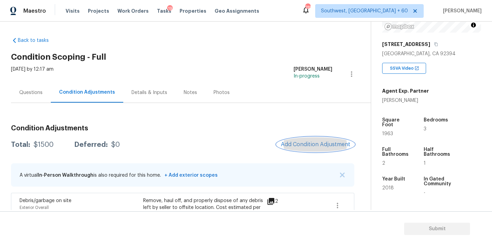
click at [310, 144] on span "Add Condition Adjustment" at bounding box center [315, 144] width 69 height 6
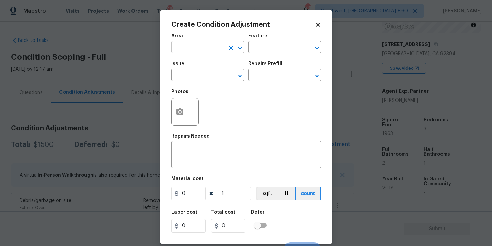
click at [192, 49] on input "text" at bounding box center [198, 48] width 54 height 11
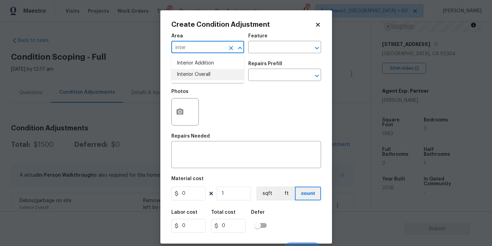
click at [200, 72] on li "Interior Overall" at bounding box center [207, 74] width 73 height 11
type input "Interior Overall"
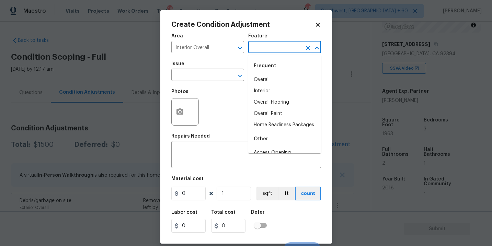
click at [258, 51] on input "text" at bounding box center [275, 48] width 54 height 11
click at [278, 112] on li "Overall Paint" at bounding box center [284, 113] width 73 height 11
type input "Overall Paint"
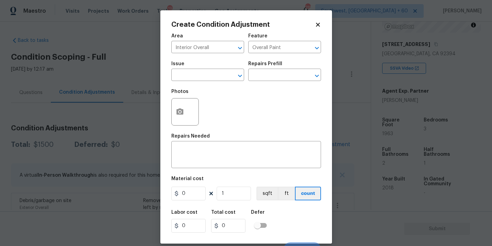
click at [201, 66] on div "Issue" at bounding box center [207, 65] width 73 height 9
click at [197, 77] on input "text" at bounding box center [198, 75] width 54 height 11
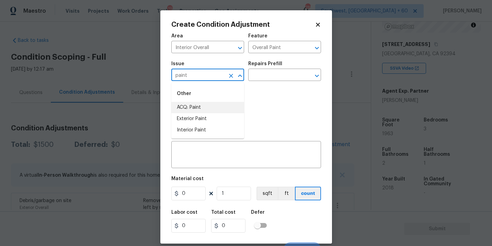
click at [196, 106] on li "ACQ: Paint" at bounding box center [207, 107] width 73 height 11
type input "ACQ: Paint"
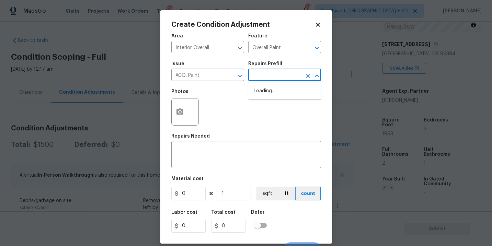
click at [265, 75] on input "text" at bounding box center [275, 75] width 54 height 11
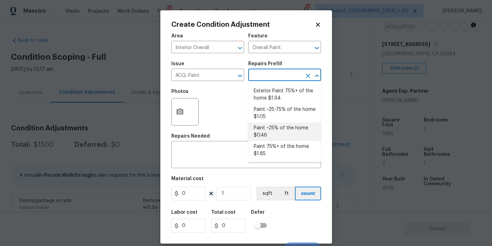
click at [277, 128] on li "Paint ~25% of the home $0.46" at bounding box center [284, 132] width 73 height 19
type input "Acquisition"
type textarea "Acquisition Scope: ~25% of the home needs interior paint"
type input "0.46"
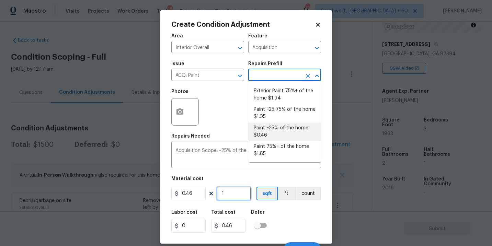
click at [236, 194] on input "1" at bounding box center [234, 194] width 34 height 14
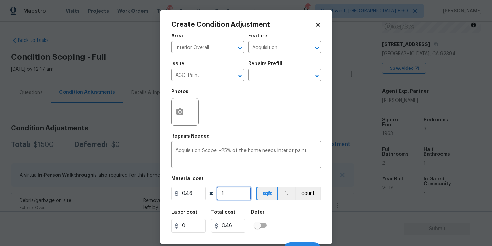
type input "19"
type input "8.74"
type input "196"
type input "90.16"
type input "1963"
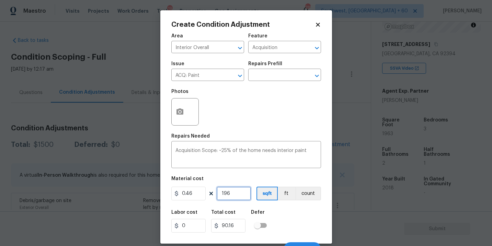
type input "902.98"
type input "1963"
click at [298, 218] on div "Labor cost 0 Total cost 902.98 Defer" at bounding box center [246, 221] width 150 height 31
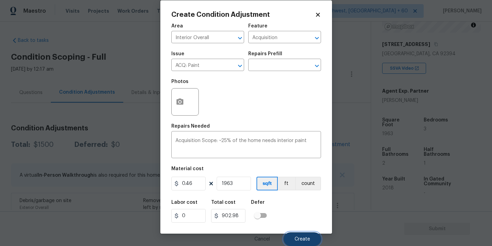
click at [299, 239] on span "Create" at bounding box center [301, 239] width 15 height 5
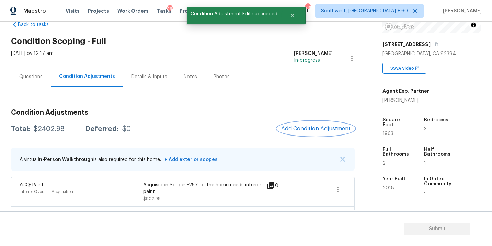
scroll to position [30, 0]
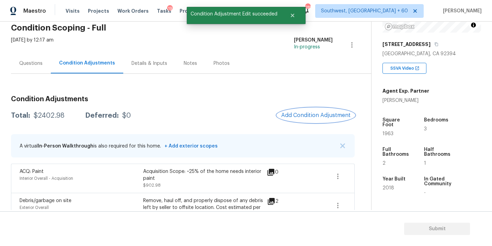
click at [310, 112] on button "Add Condition Adjustment" at bounding box center [316, 115] width 78 height 14
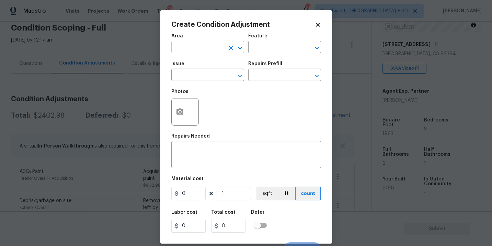
click at [207, 52] on input "text" at bounding box center [198, 48] width 54 height 11
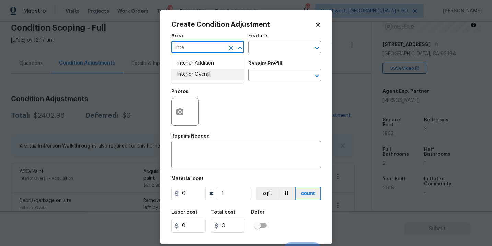
click at [211, 80] on li "Interior Overall" at bounding box center [207, 74] width 73 height 11
type input "Interior Overall"
click at [271, 43] on input "text" at bounding box center [275, 48] width 54 height 11
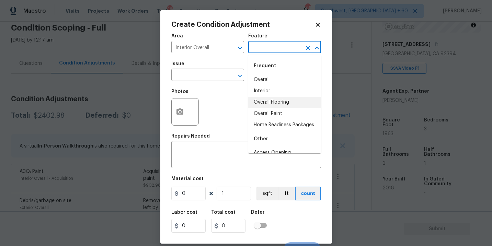
click at [278, 104] on li "Overall Flooring" at bounding box center [284, 102] width 73 height 11
type input "Overall Flooring"
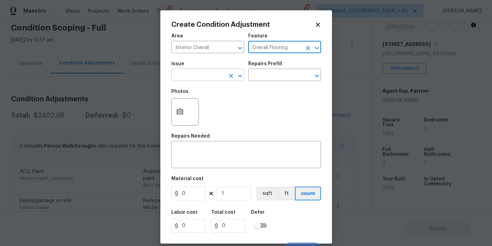
click at [210, 74] on input "text" at bounding box center [198, 75] width 54 height 11
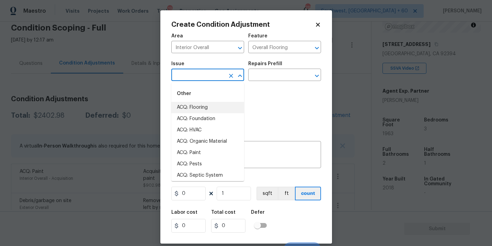
click at [208, 110] on li "ACQ: Flooring" at bounding box center [207, 107] width 73 height 11
type input "ACQ: Flooring"
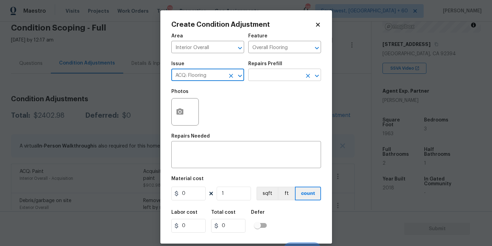
click at [262, 79] on input "text" at bounding box center [275, 75] width 54 height 11
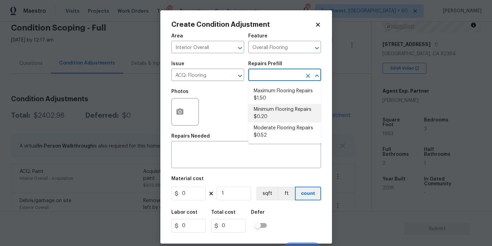
click at [271, 113] on li "Minimum Flooring Repairs $0.20" at bounding box center [284, 113] width 73 height 19
type input "Acquisition"
type textarea "Acquisition Scope: Minimum flooring repairs"
type input "0.2"
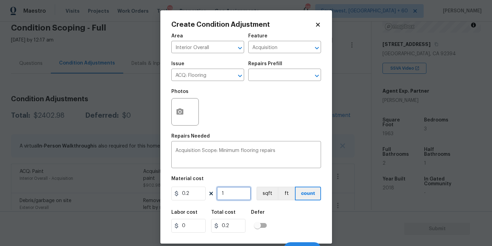
click at [234, 190] on input "1" at bounding box center [234, 194] width 34 height 14
type input "19"
type input "3.8"
type input "196"
type input "39.2"
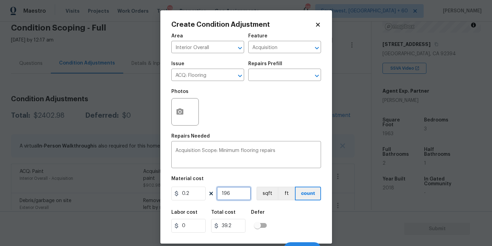
type input "1963"
type input "392.6"
type input "1963"
click at [263, 191] on button "sqft" at bounding box center [266, 194] width 21 height 14
click at [280, 214] on div "Labor cost 0 Total cost 392.6 Defer" at bounding box center [246, 221] width 150 height 31
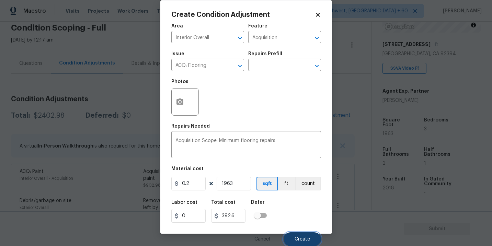
click at [295, 235] on button "Create" at bounding box center [301, 239] width 37 height 14
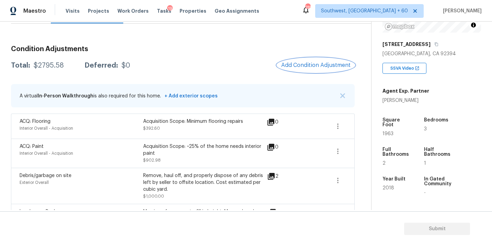
scroll to position [53, 0]
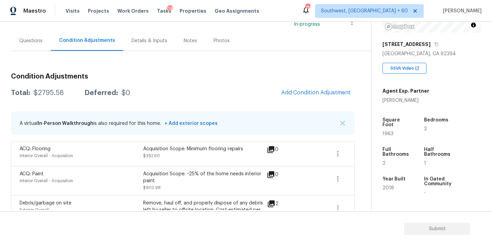
click at [31, 48] on div "Questions" at bounding box center [31, 41] width 40 height 20
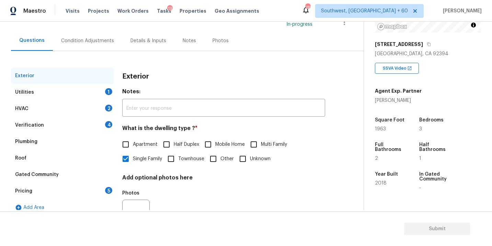
click at [77, 95] on div "Utilities 1" at bounding box center [62, 92] width 103 height 16
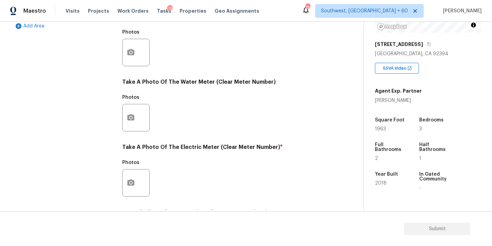
scroll to position [270, 0]
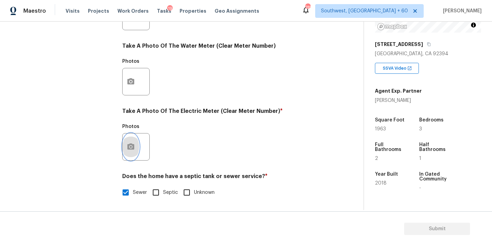
click at [126, 150] on button "button" at bounding box center [131, 147] width 16 height 27
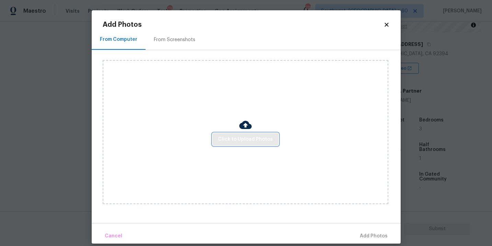
click at [237, 133] on button "Click to Upload Photos" at bounding box center [245, 139] width 66 height 13
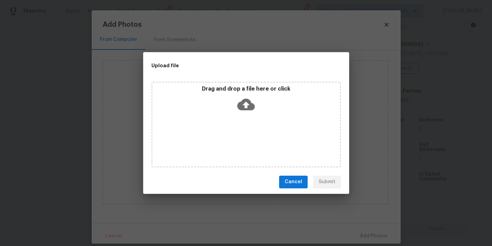
click at [240, 109] on icon at bounding box center [246, 104] width 18 height 12
click at [244, 129] on div "Drag and drop a file here or click" at bounding box center [245, 125] width 189 height 86
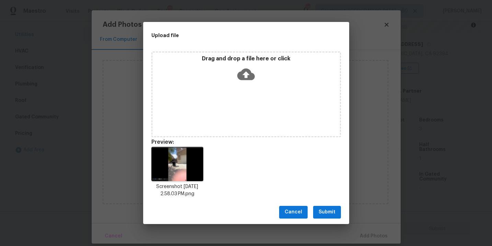
click at [328, 216] on span "Submit" at bounding box center [326, 212] width 17 height 9
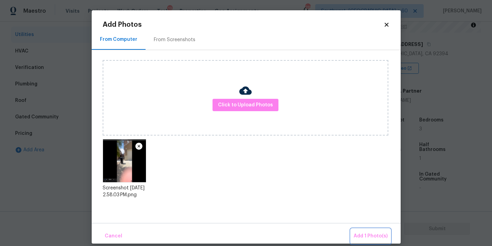
click at [357, 229] on button "Add 1 Photo(s)" at bounding box center [370, 236] width 39 height 15
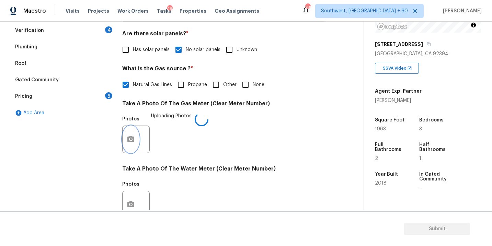
scroll to position [198, 0]
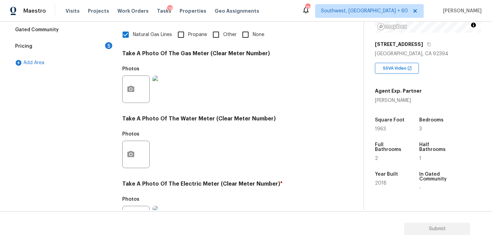
click at [282, 171] on div "Photos" at bounding box center [223, 150] width 203 height 45
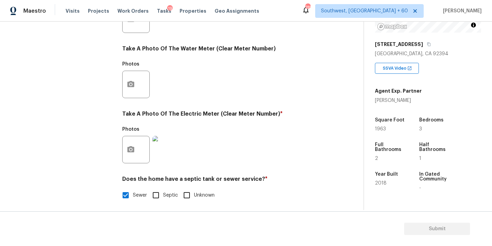
scroll to position [270, 0]
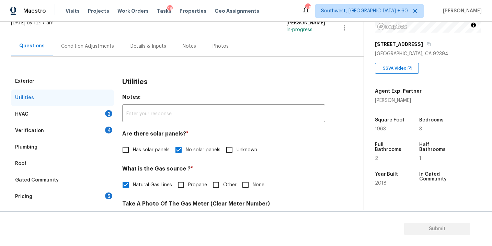
click at [87, 118] on div "HVAC 2" at bounding box center [62, 114] width 103 height 16
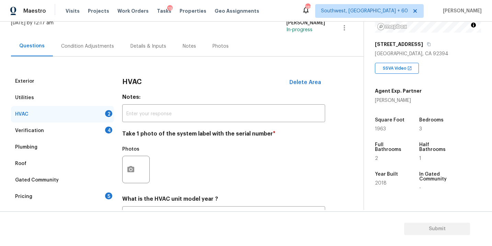
scroll to position [90, 0]
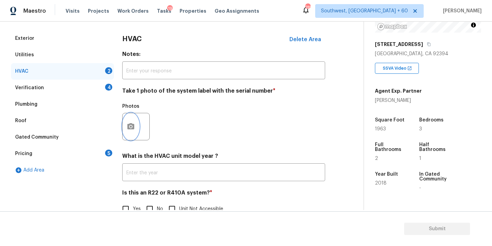
click at [127, 136] on button "button" at bounding box center [131, 126] width 16 height 27
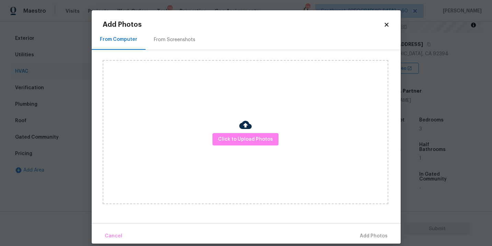
click at [219, 146] on div "Click to Upload Photos" at bounding box center [246, 132] width 286 height 144
click at [233, 132] on div "Click to Upload Photos" at bounding box center [246, 132] width 286 height 144
click at [235, 136] on span "Click to Upload Photos" at bounding box center [245, 139] width 55 height 9
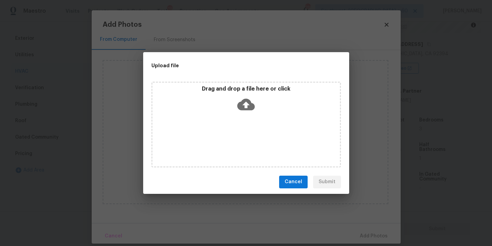
click at [244, 117] on div "Drag and drop a file here or click" at bounding box center [245, 125] width 189 height 86
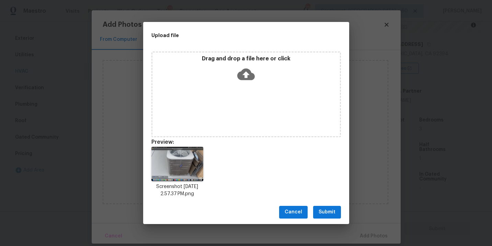
click at [328, 216] on span "Submit" at bounding box center [326, 212] width 17 height 9
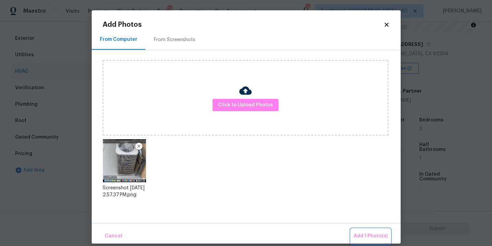
click at [356, 232] on button "Add 1 Photo(s)" at bounding box center [370, 236] width 39 height 15
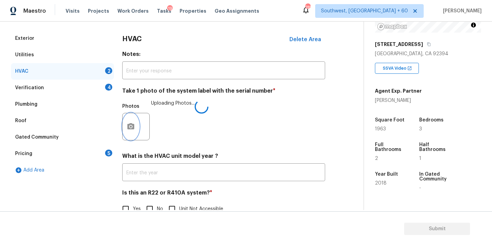
scroll to position [107, 0]
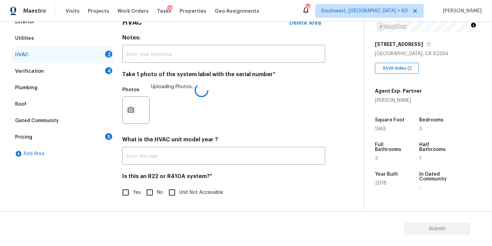
click at [149, 192] on input "No" at bounding box center [149, 192] width 14 height 14
checkbox input "true"
click at [254, 186] on div "Yes No Unit Not Accessible" at bounding box center [223, 193] width 203 height 14
click at [64, 67] on div "Verification 4" at bounding box center [62, 71] width 103 height 16
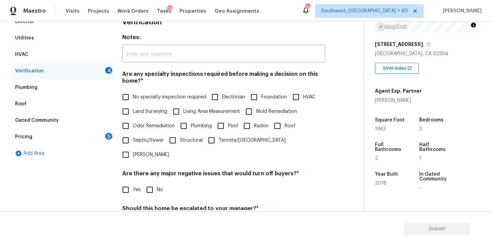
click at [142, 96] on span "No specialty inspection required" at bounding box center [169, 97] width 73 height 7
click at [133, 96] on input "No specialty inspection required" at bounding box center [125, 97] width 14 height 14
checkbox input "true"
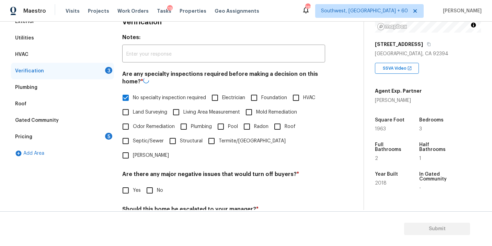
scroll to position [141, 0]
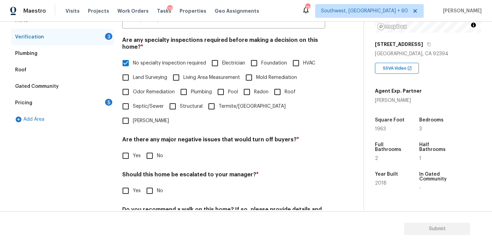
click at [153, 152] on div "Verification Notes: ​ Are any specialty inspections required before making a de…" at bounding box center [223, 113] width 203 height 269
click at [153, 149] on input "No" at bounding box center [149, 156] width 14 height 14
checkbox input "true"
click at [153, 184] on input "No" at bounding box center [149, 191] width 14 height 14
checkbox input "true"
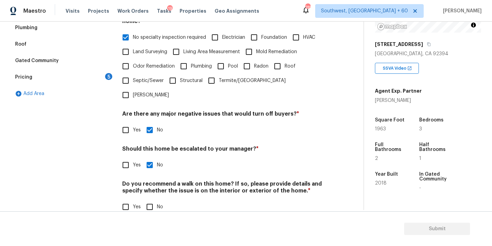
click at [151, 200] on input "No" at bounding box center [149, 207] width 14 height 14
checkbox input "true"
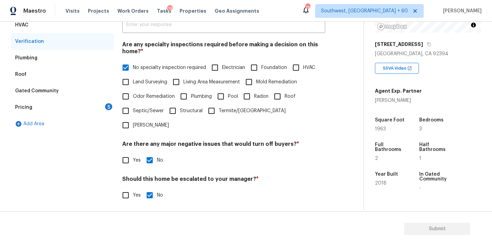
click at [78, 105] on div "Pricing 5" at bounding box center [62, 107] width 103 height 16
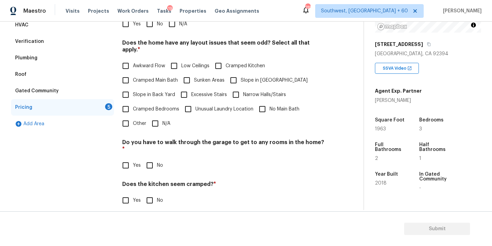
scroll to position [108, 0]
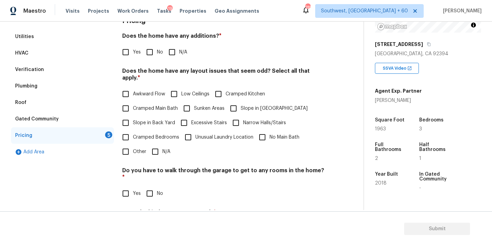
click at [169, 56] on input "N/A" at bounding box center [172, 52] width 14 height 14
checkbox input "true"
click at [247, 105] on span "Slope in Front Yard" at bounding box center [274, 108] width 67 height 7
click at [241, 101] on input "Slope in Front Yard" at bounding box center [233, 108] width 14 height 14
checkbox input "true"
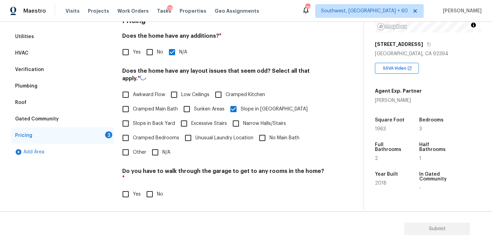
scroll to position [156, 0]
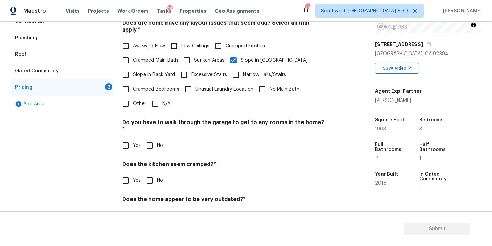
click at [155, 138] on input "No" at bounding box center [149, 145] width 14 height 14
checkbox input "true"
click at [154, 162] on h4 "Does the kitchen seem cramped? *" at bounding box center [223, 167] width 203 height 10
click at [153, 173] on input "No" at bounding box center [149, 180] width 14 height 14
checkbox input "true"
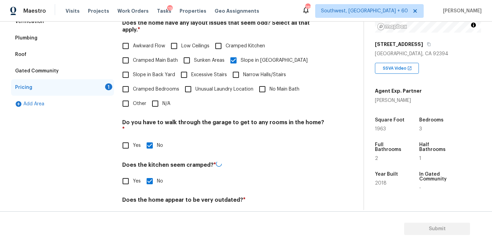
click at [153, 197] on div "Does the home appear to be very outdated? * Yes No" at bounding box center [223, 210] width 203 height 27
click at [153, 208] on input "No" at bounding box center [149, 215] width 14 height 14
checkbox input "true"
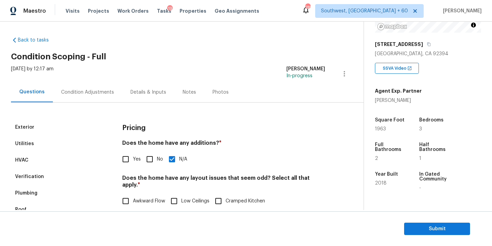
scroll to position [0, 0]
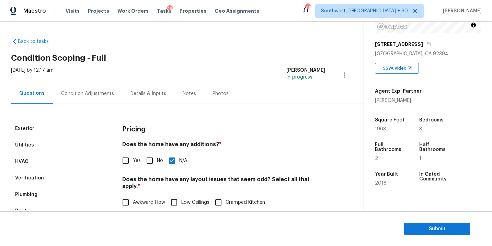
click at [90, 89] on div "Condition Adjustments" at bounding box center [87, 93] width 69 height 20
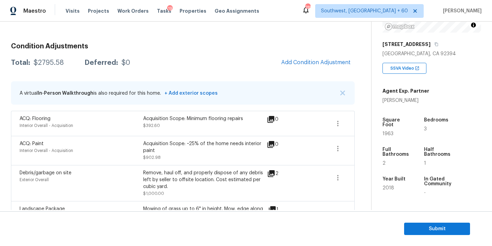
scroll to position [60, 0]
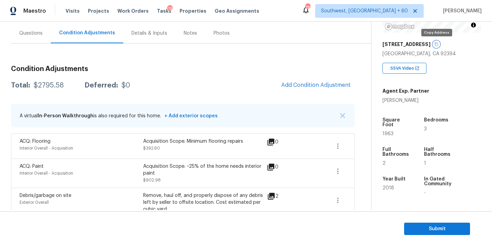
click at [437, 43] on icon "button" at bounding box center [436, 44] width 4 height 4
click at [166, 70] on h3 "Condition Adjustments" at bounding box center [183, 69] width 344 height 7
click at [53, 84] on div "$2795.58" at bounding box center [49, 85] width 30 height 7
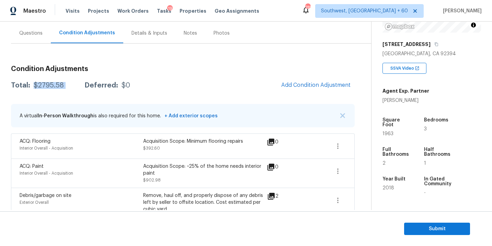
copy div "$2795.58"
click at [213, 94] on div "Condition Adjustments Total: $2795.58 Deferred: $0 Add Condition Adjustment A v…" at bounding box center [183, 205] width 344 height 291
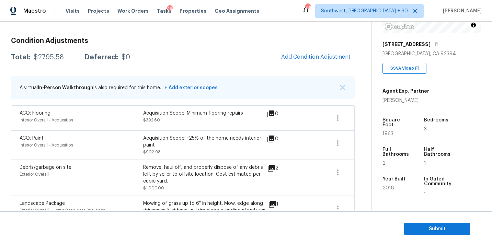
scroll to position [104, 0]
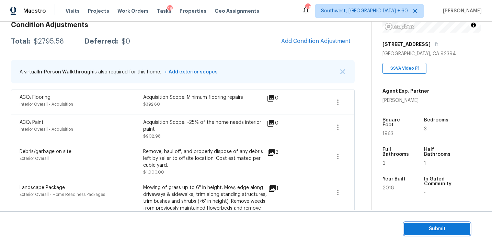
click at [423, 233] on span "Submit" at bounding box center [436, 229] width 55 height 9
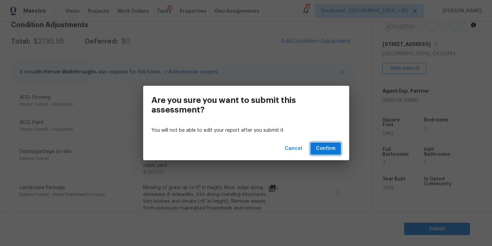
click at [323, 154] on button "Confirm" at bounding box center [325, 148] width 31 height 13
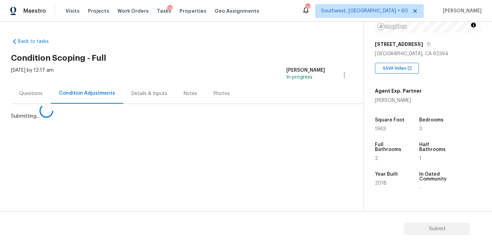
scroll to position [0, 0]
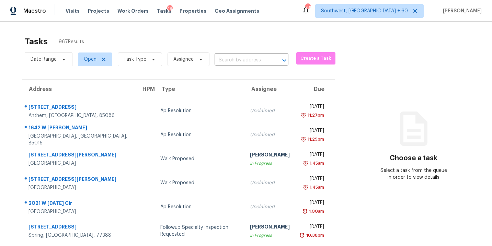
click at [251, 37] on div "Tasks 967 Results" at bounding box center [185, 42] width 321 height 18
click at [162, 45] on div "Tasks 967 Results" at bounding box center [185, 42] width 321 height 18
click at [143, 55] on span "Task Type" at bounding box center [140, 60] width 44 height 14
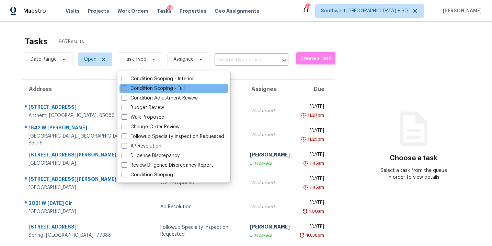
click at [153, 87] on label "Condition Scoping - Full" at bounding box center [152, 88] width 63 height 7
click at [126, 87] on input "Condition Scoping - Full" at bounding box center [123, 87] width 4 height 4
checkbox input "true"
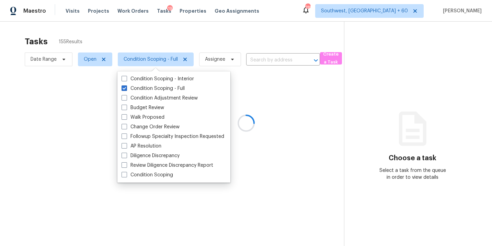
click at [223, 62] on div at bounding box center [246, 123] width 492 height 246
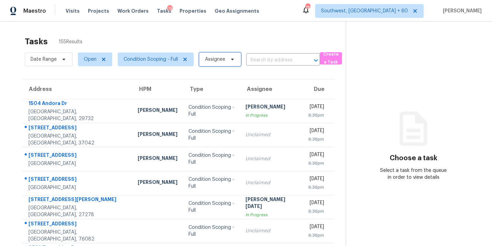
click at [212, 59] on span "Assignee" at bounding box center [215, 59] width 20 height 7
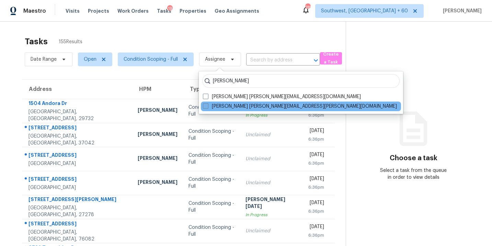
type input "sakthivel"
click at [238, 106] on label "Sakthivel Chandran sakthivel.chandran@opendoor.com" at bounding box center [300, 106] width 194 height 7
click at [207, 106] on input "Sakthivel Chandran sakthivel.chandran@opendoor.com" at bounding box center [205, 105] width 4 height 4
checkbox input "true"
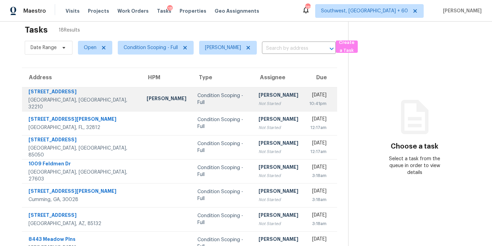
scroll to position [13, 0]
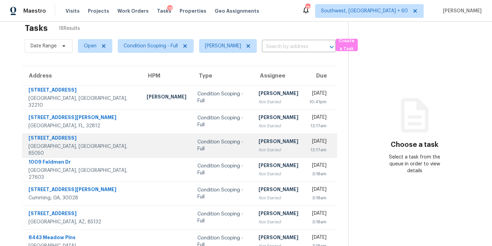
click at [253, 148] on td "[PERSON_NAME] Not Started" at bounding box center [278, 146] width 51 height 24
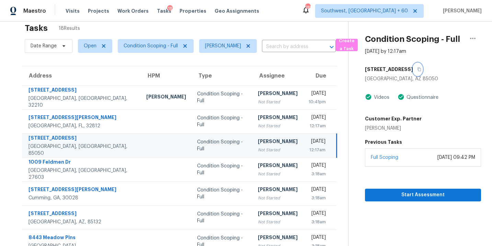
click at [421, 69] on icon "button" at bounding box center [419, 69] width 4 height 4
click at [258, 146] on div "[PERSON_NAME]" at bounding box center [278, 142] width 40 height 9
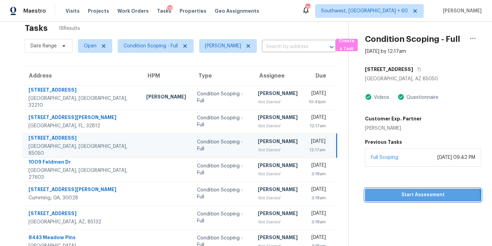
click at [407, 198] on span "Start Assessment" at bounding box center [422, 195] width 105 height 9
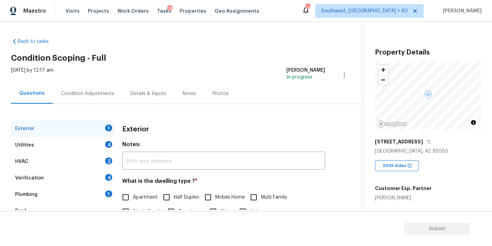
scroll to position [84, 0]
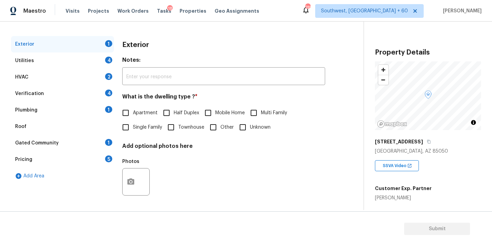
click at [138, 128] on span "Single Family" at bounding box center [147, 127] width 29 height 7
click at [133, 128] on input "Single Family" at bounding box center [125, 127] width 14 height 14
checkbox input "true"
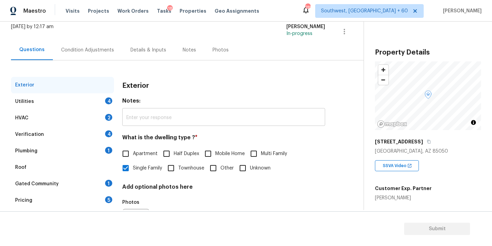
scroll to position [26, 0]
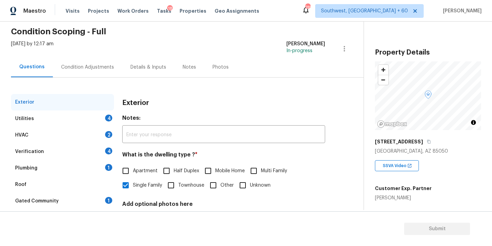
click at [102, 117] on div "Utilities 4" at bounding box center [62, 119] width 103 height 16
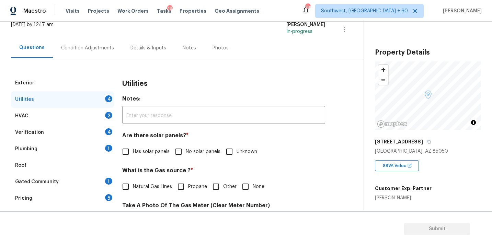
click at [142, 151] on span "Has solar panels" at bounding box center [151, 151] width 37 height 7
click at [133, 151] on input "Has solar panels" at bounding box center [125, 151] width 14 height 14
checkbox input "true"
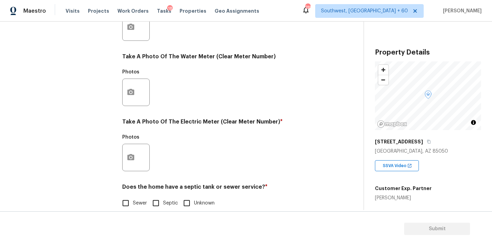
scroll to position [270, 0]
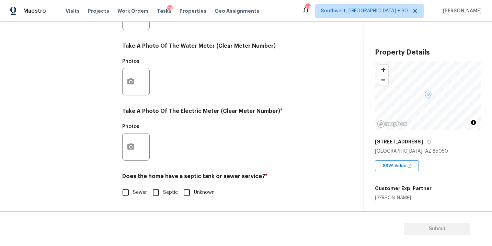
click at [127, 189] on input "Sewer" at bounding box center [125, 192] width 14 height 14
checkbox input "true"
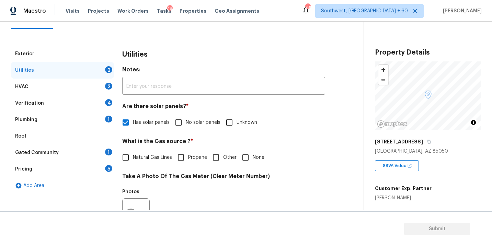
click at [47, 120] on div "Plumbing 1" at bounding box center [62, 120] width 103 height 16
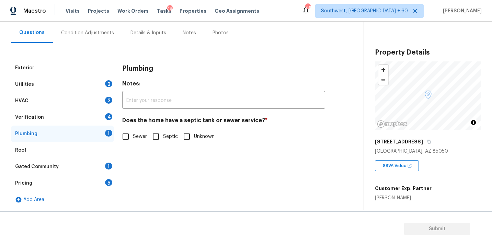
scroll to position [61, 0]
click at [138, 137] on span "Sewer" at bounding box center [140, 136] width 14 height 7
click at [133, 137] on input "Sewer" at bounding box center [125, 136] width 14 height 14
checkbox input "true"
click at [61, 165] on div "Gated Community 1" at bounding box center [62, 167] width 103 height 16
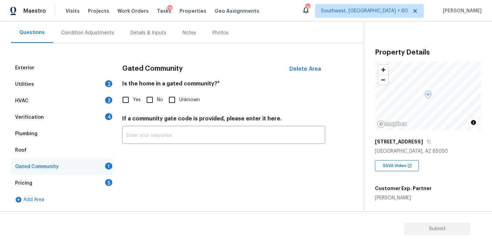
click at [151, 97] on input "No" at bounding box center [149, 100] width 14 height 14
checkbox input "true"
click at [91, 33] on div "Condition Adjustments" at bounding box center [87, 33] width 53 height 7
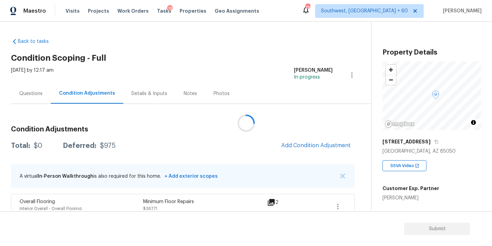
click at [232, 60] on div at bounding box center [246, 123] width 492 height 246
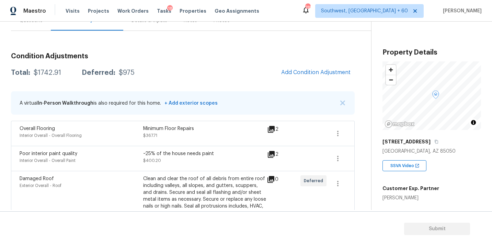
scroll to position [61, 0]
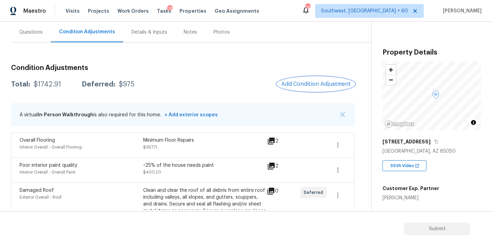
click at [306, 82] on span "Add Condition Adjustment" at bounding box center [315, 84] width 69 height 6
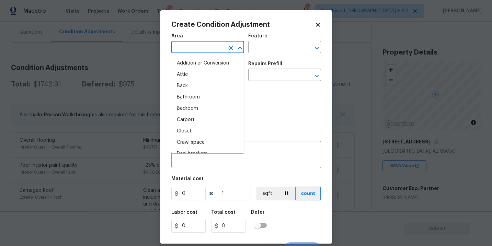
click at [194, 49] on input "text" at bounding box center [198, 48] width 54 height 11
type input "in"
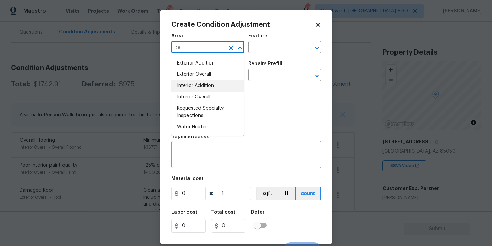
click at [205, 94] on li "Interior Overall" at bounding box center [207, 97] width 73 height 11
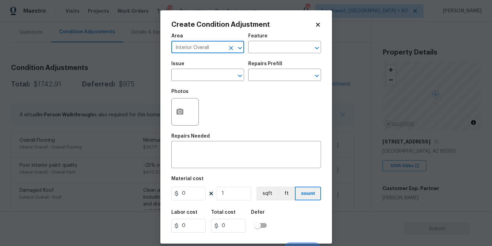
type input "Interior Overall"
click at [257, 66] on h5 "Repairs Prefill" at bounding box center [265, 63] width 34 height 5
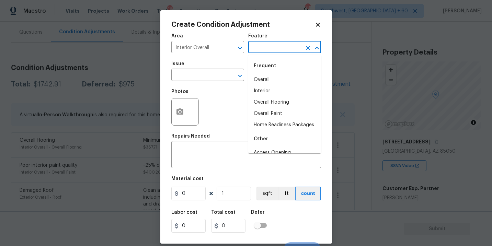
click at [272, 52] on input "text" at bounding box center [275, 48] width 54 height 11
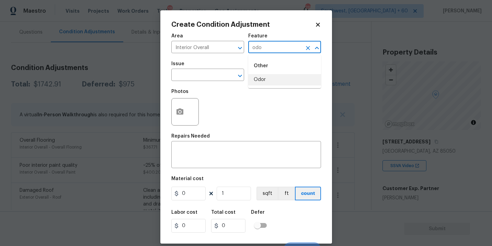
click at [270, 80] on li "Odor" at bounding box center [284, 79] width 73 height 11
type input "Odor"
click at [213, 80] on input "text" at bounding box center [198, 75] width 54 height 11
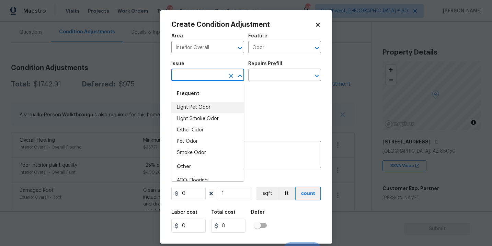
click at [206, 103] on li "Light Pet Odor" at bounding box center [207, 107] width 73 height 11
type input "Light Pet Odor"
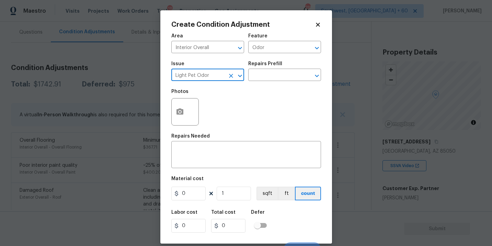
click at [265, 82] on div "Issue Light Pet Odor ​ Repairs Prefill ​" at bounding box center [246, 71] width 150 height 28
click at [272, 80] on input "text" at bounding box center [275, 75] width 54 height 11
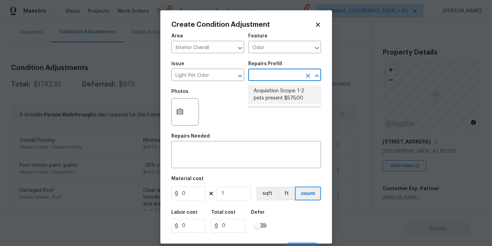
click at [272, 92] on li "Acquisition Scope: 1-2 pets present $575.00" at bounding box center [284, 94] width 73 height 19
type textarea "Acquisition Scope: 1-2 pets present"
type input "575"
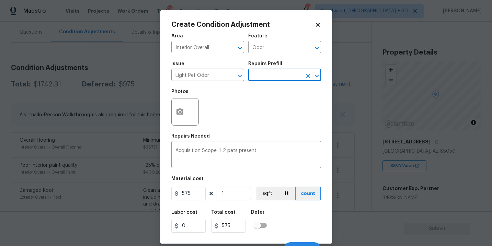
scroll to position [10, 0]
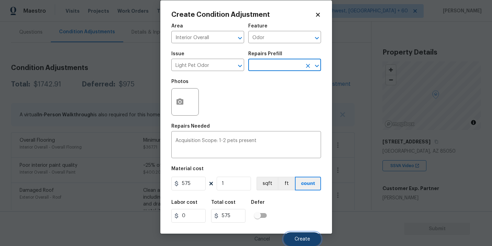
click at [299, 237] on span "Create" at bounding box center [301, 239] width 15 height 5
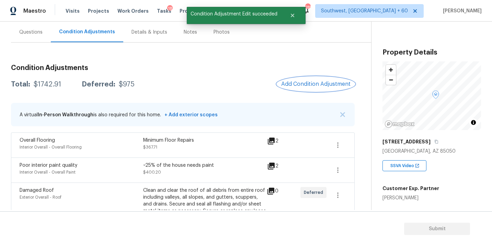
scroll to position [0, 0]
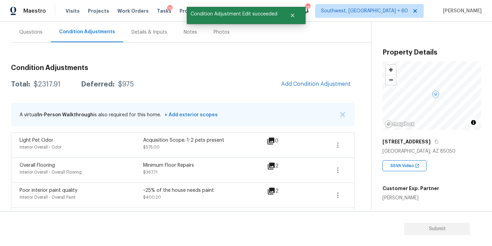
click at [33, 33] on div "Questions" at bounding box center [30, 32] width 23 height 7
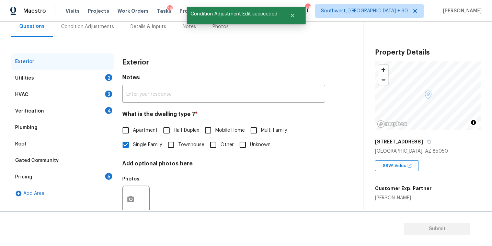
click at [88, 73] on div "Utilities 2" at bounding box center [62, 78] width 103 height 16
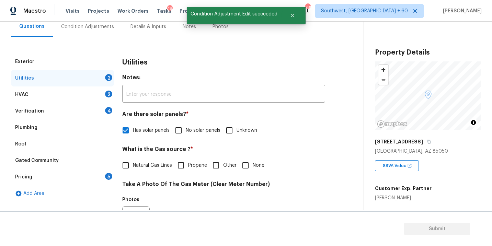
scroll to position [87, 0]
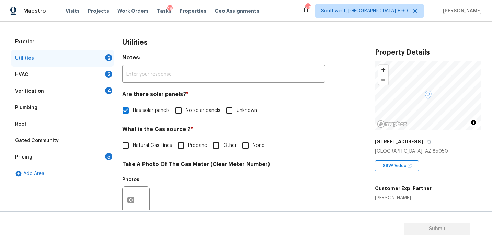
click at [244, 148] on input "None" at bounding box center [245, 145] width 14 height 14
checkbox input "true"
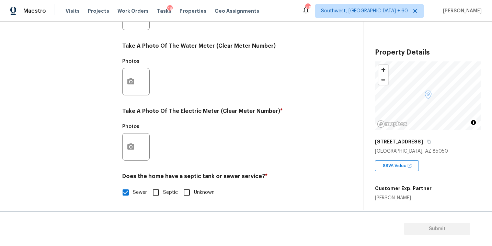
scroll to position [270, 0]
click at [134, 147] on icon "button" at bounding box center [130, 146] width 7 height 6
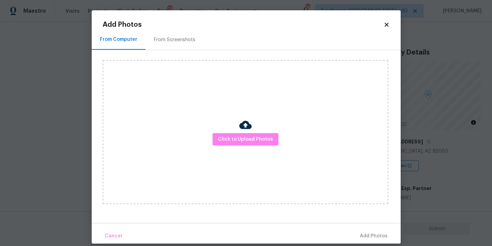
click at [243, 147] on div "Click to Upload Photos" at bounding box center [246, 132] width 286 height 144
click at [247, 141] on span "Click to Upload Photos" at bounding box center [245, 139] width 55 height 9
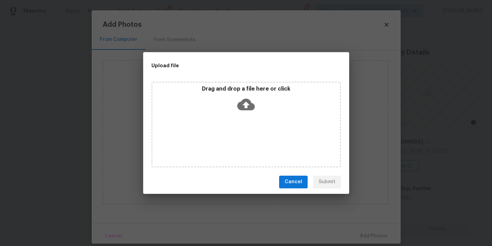
click at [246, 108] on icon at bounding box center [246, 104] width 18 height 12
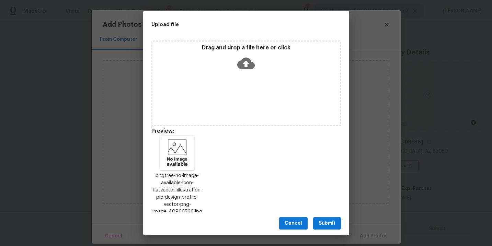
click at [327, 224] on span "Submit" at bounding box center [326, 223] width 17 height 9
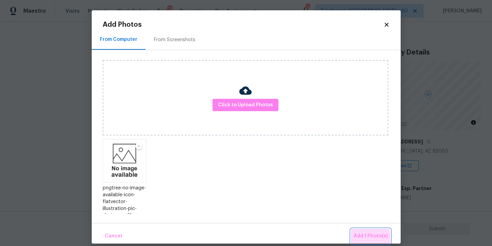
click at [363, 238] on span "Add 1 Photo(s)" at bounding box center [370, 236] width 34 height 9
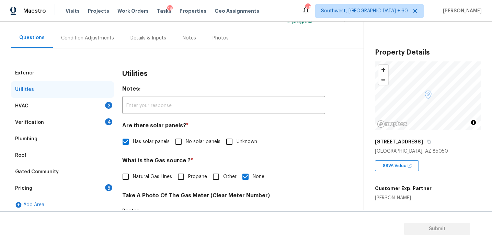
click at [79, 105] on div "HVAC 2" at bounding box center [62, 106] width 103 height 16
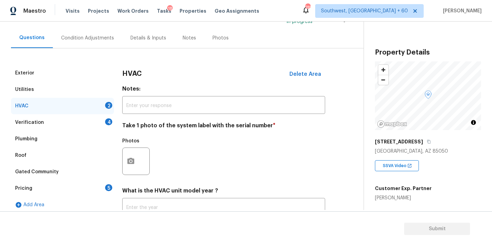
scroll to position [107, 0]
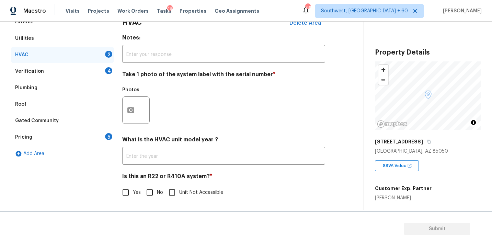
click at [137, 133] on div "HVAC Delete Area Notes: ​ Take 1 photo of the system label with the serial numb…" at bounding box center [223, 111] width 203 height 194
click at [137, 117] on button "button" at bounding box center [131, 110] width 16 height 27
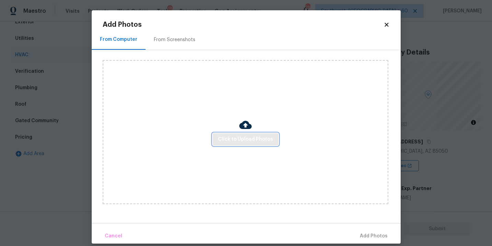
click at [252, 134] on button "Click to Upload Photos" at bounding box center [245, 139] width 66 height 13
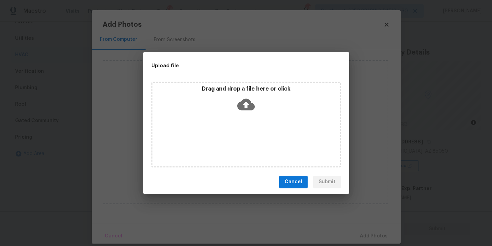
click at [247, 92] on p "Drag and drop a file here or click" at bounding box center [245, 88] width 187 height 7
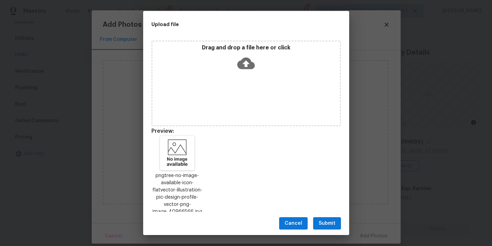
click at [326, 216] on div "Cancel Submit" at bounding box center [246, 224] width 206 height 24
click at [326, 222] on span "Submit" at bounding box center [326, 223] width 17 height 9
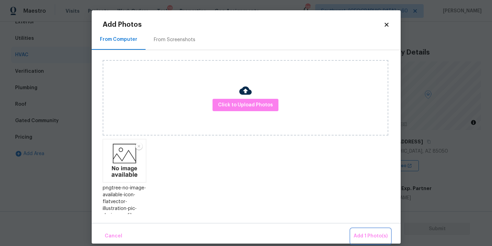
click at [362, 236] on span "Add 1 Photo(s)" at bounding box center [370, 236] width 34 height 9
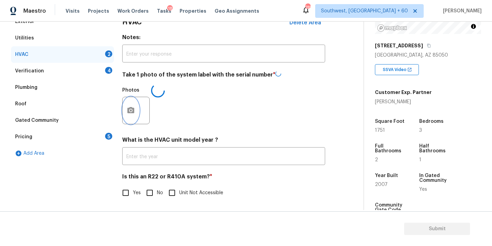
scroll to position [98, 0]
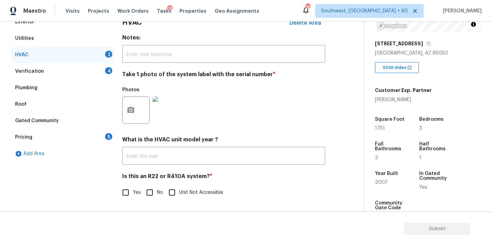
click at [154, 198] on input "No" at bounding box center [149, 192] width 14 height 14
checkbox input "true"
click at [274, 119] on div "Photos" at bounding box center [223, 105] width 203 height 45
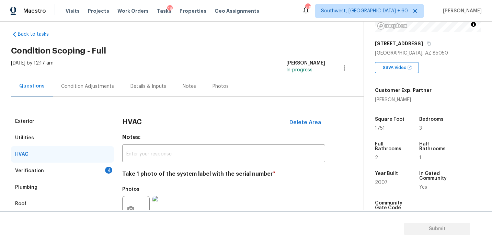
scroll to position [0, 0]
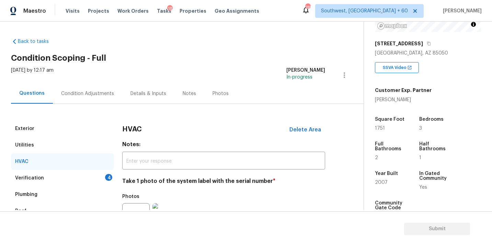
click at [93, 94] on div "Condition Adjustments" at bounding box center [87, 93] width 53 height 7
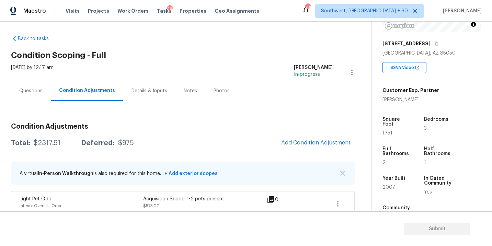
click at [230, 124] on h3 "Condition Adjustments" at bounding box center [183, 126] width 344 height 7
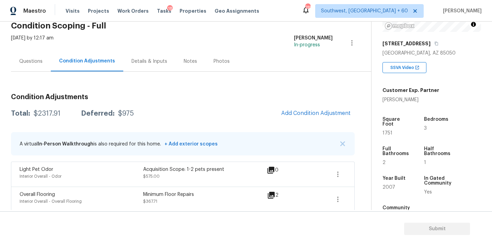
scroll to position [11, 0]
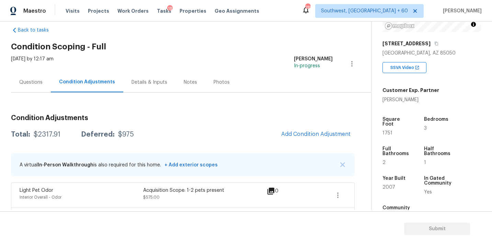
click at [241, 118] on h3 "Condition Adjustments" at bounding box center [183, 118] width 344 height 7
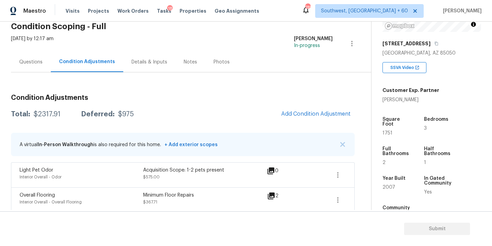
scroll to position [37, 0]
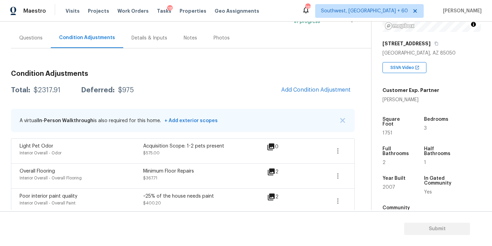
click at [236, 92] on div "Total: $2317.91 Deferred: $975 Add Condition Adjustment" at bounding box center [183, 90] width 344 height 15
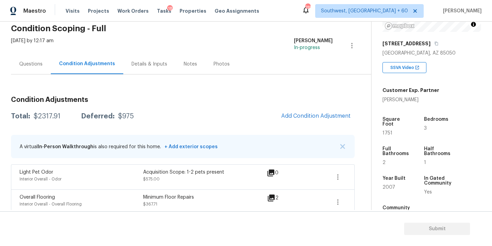
scroll to position [29, 0]
click at [236, 92] on div "Condition Adjustments Total: $2317.91 Deferred: $975 Add Condition Adjustment A…" at bounding box center [183, 213] width 344 height 244
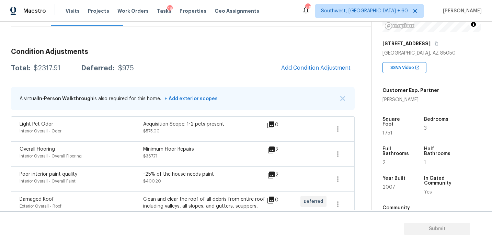
click at [232, 75] on div "Total: $2317.91 Deferred: $975 Add Condition Adjustment" at bounding box center [183, 68] width 344 height 15
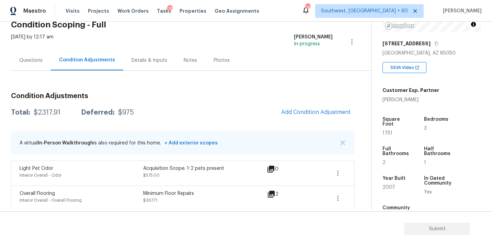
click at [32, 61] on div "Questions" at bounding box center [30, 60] width 23 height 7
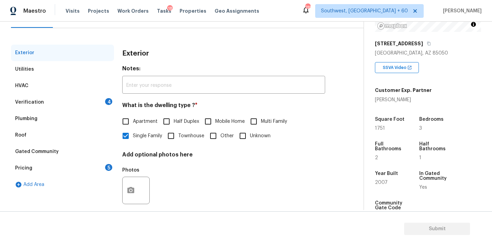
click at [37, 151] on div "Gated Community" at bounding box center [37, 151] width 44 height 7
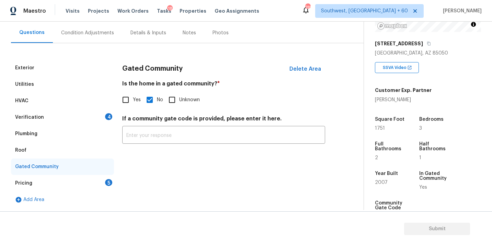
click at [128, 103] on input "Yes" at bounding box center [125, 100] width 14 height 14
checkbox input "true"
checkbox input "false"
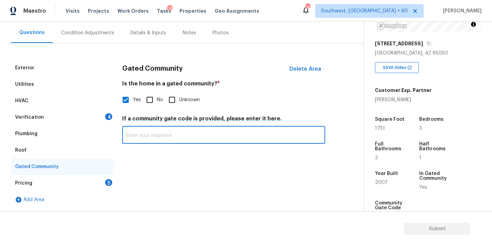
click at [191, 132] on input "text" at bounding box center [223, 136] width 203 height 16
paste input "#1111"
type input "#1111"
click at [201, 175] on div "Gated Community Delete Area Is the home in a gated community? * Yes No Unknown …" at bounding box center [223, 134] width 203 height 148
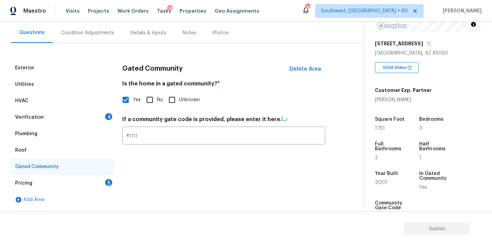
click at [63, 116] on div "Verification 4" at bounding box center [62, 117] width 103 height 16
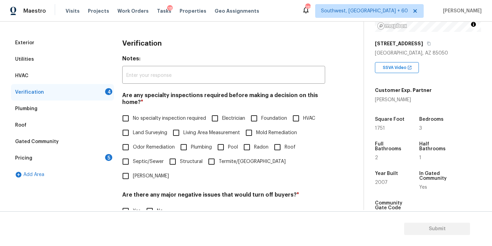
click at [183, 115] on span "No specialty inspection required" at bounding box center [169, 118] width 73 height 7
click at [133, 115] on input "No specialty inspection required" at bounding box center [125, 118] width 14 height 14
checkbox input "true"
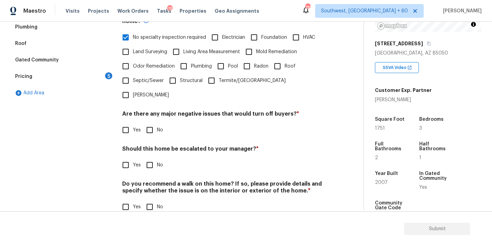
scroll to position [167, 0]
click at [158, 123] on label "No" at bounding box center [152, 130] width 21 height 14
click at [157, 123] on input "No" at bounding box center [149, 130] width 14 height 14
checkbox input "true"
click at [151, 159] on input "No" at bounding box center [149, 166] width 14 height 14
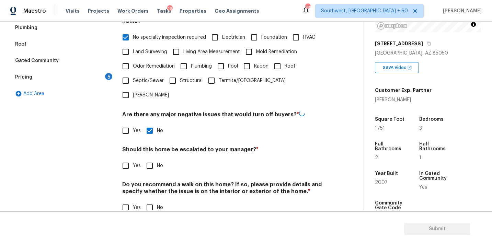
checkbox input "true"
click at [151, 200] on input "No" at bounding box center [149, 207] width 14 height 14
checkbox input "true"
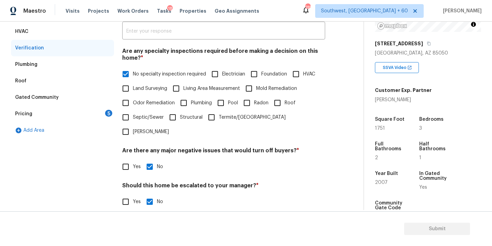
scroll to position [111, 0]
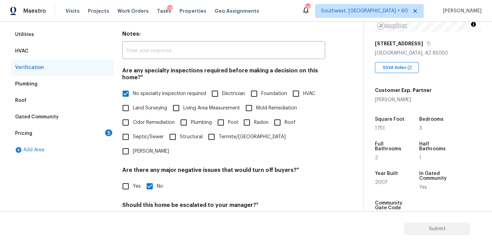
click at [100, 139] on div "Pricing 5" at bounding box center [62, 133] width 103 height 16
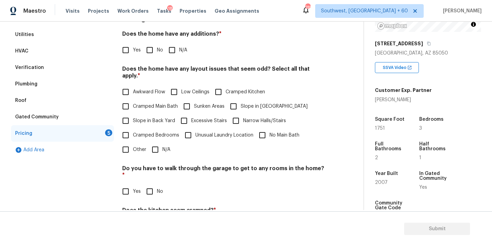
scroll to position [86, 0]
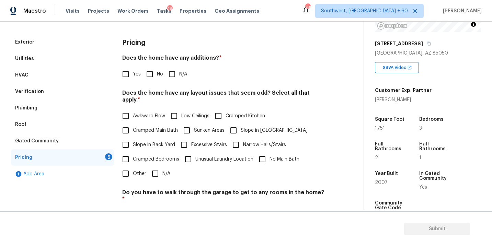
click at [177, 80] on input "N/A" at bounding box center [172, 74] width 14 height 14
checkbox input "true"
click at [237, 124] on input "Slope in Front Yard" at bounding box center [233, 131] width 14 height 14
checkbox input "true"
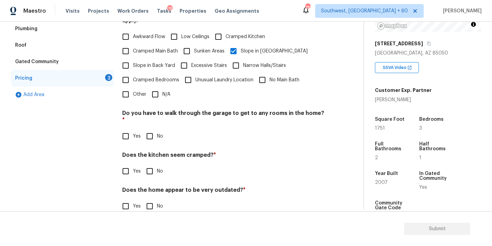
click at [157, 133] on span "No" at bounding box center [160, 136] width 6 height 7
click at [156, 129] on input "No" at bounding box center [149, 136] width 14 height 14
checkbox input "true"
click at [153, 165] on input "No" at bounding box center [149, 172] width 14 height 14
checkbox input "true"
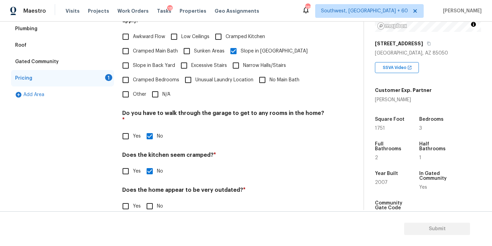
click at [156, 204] on div "Pricing Does the home have any additions? * Yes No N/A Does the home have any l…" at bounding box center [223, 88] width 203 height 267
click at [156, 199] on input "No" at bounding box center [149, 206] width 14 height 14
checkbox input "true"
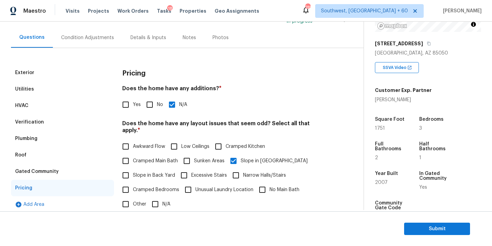
scroll to position [36, 0]
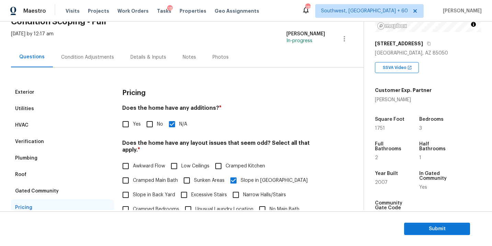
click at [98, 64] on div "Condition Adjustments" at bounding box center [87, 57] width 69 height 20
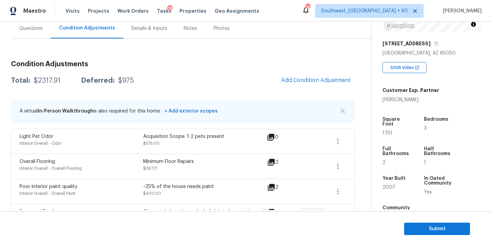
scroll to position [39, 0]
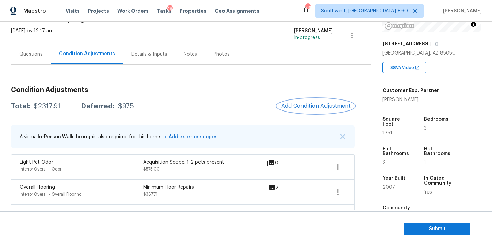
click at [308, 107] on span "Add Condition Adjustment" at bounding box center [315, 106] width 69 height 6
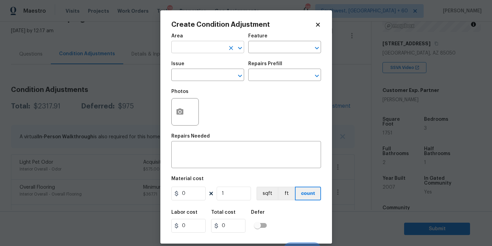
click at [194, 50] on input "text" at bounding box center [198, 48] width 54 height 11
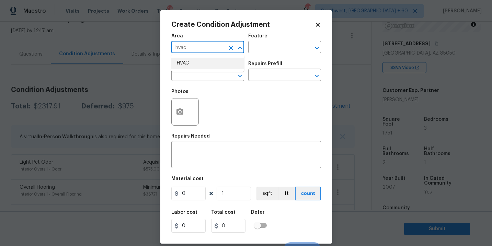
click at [194, 65] on li "HVAC" at bounding box center [207, 63] width 73 height 11
type input "HVAC"
click at [266, 50] on input "text" at bounding box center [275, 48] width 54 height 11
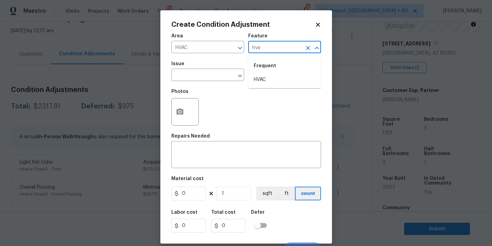
click at [259, 79] on li "HVAC" at bounding box center [284, 79] width 73 height 11
type input "HVAC"
click at [210, 79] on input "text" at bounding box center [198, 75] width 54 height 11
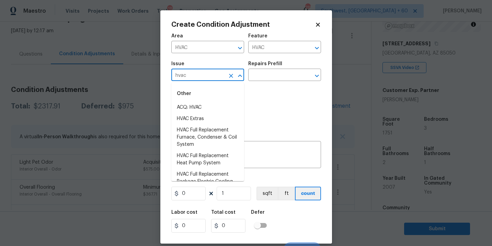
click at [208, 108] on li "ACQ: HVAC" at bounding box center [207, 107] width 73 height 11
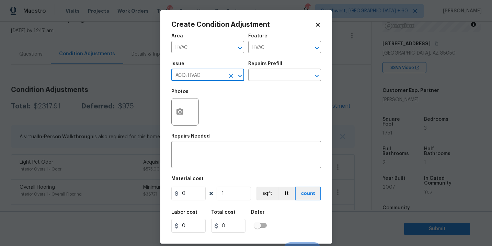
type input "ACQ: HVAC"
click at [276, 66] on div "Repairs Prefill" at bounding box center [284, 65] width 73 height 9
click at [273, 78] on input "text" at bounding box center [275, 75] width 54 height 11
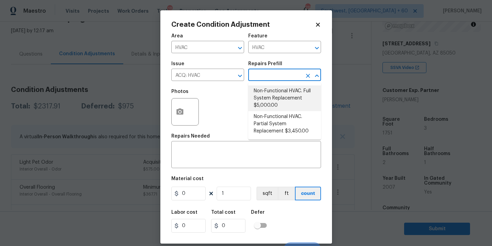
click at [274, 98] on li "Non-Functional HVAC. Full System Replacement $5,000.00" at bounding box center [284, 98] width 73 height 26
type input "Acquisition"
type textarea "Acquisition Scope: Full System Replacement"
type input "5000"
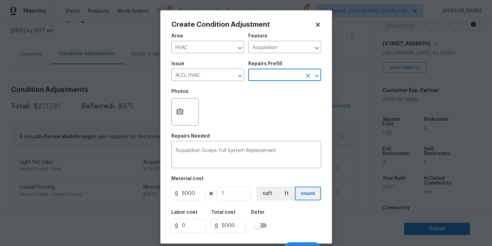
scroll to position [10, 0]
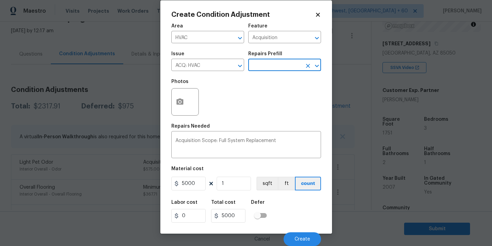
click at [298, 232] on div "Cancel Create" at bounding box center [246, 236] width 150 height 19
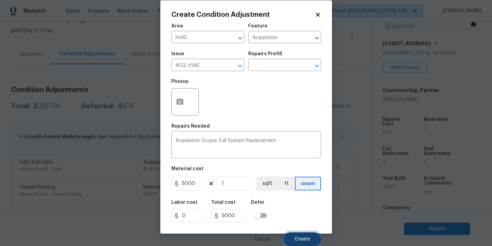
click at [298, 236] on button "Create" at bounding box center [301, 239] width 37 height 14
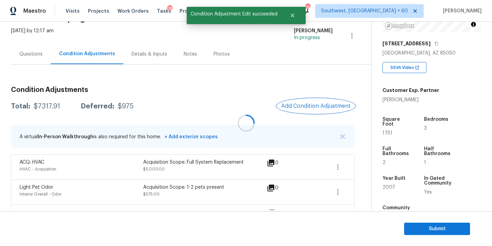
scroll to position [0, 0]
click at [324, 109] on button "Add Condition Adjustment" at bounding box center [316, 106] width 78 height 14
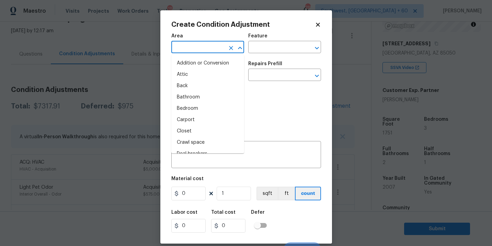
click at [206, 47] on input "text" at bounding box center [198, 48] width 54 height 11
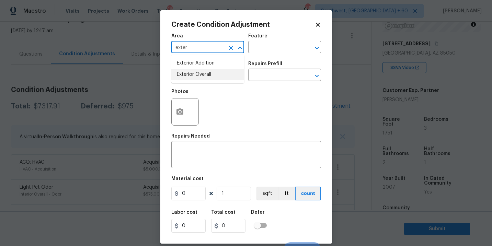
click at [213, 70] on li "Exterior Overall" at bounding box center [207, 74] width 73 height 11
type input "Exterior Overall"
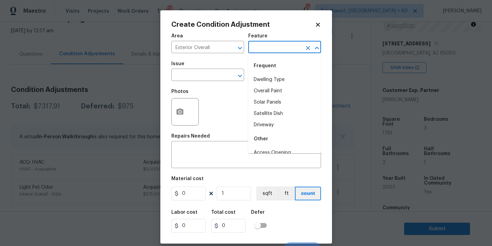
click at [259, 51] on input "text" at bounding box center [275, 48] width 54 height 11
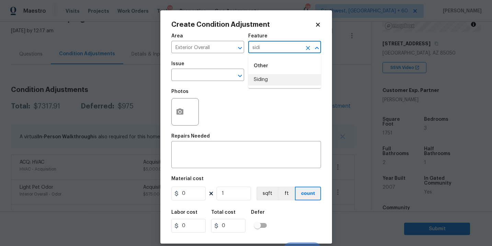
click at [260, 76] on li "Siding" at bounding box center [284, 79] width 73 height 11
type input "Siding"
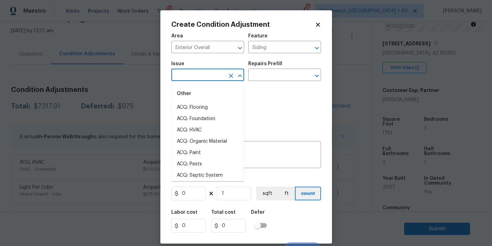
click at [219, 76] on input "text" at bounding box center [198, 75] width 54 height 11
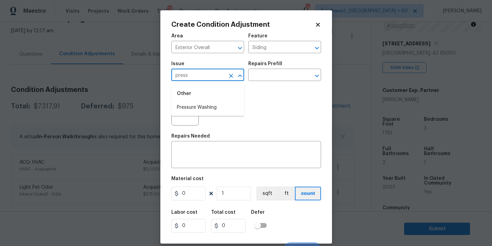
click at [218, 107] on li "Pressure Washing" at bounding box center [207, 107] width 73 height 11
type input "Pressure Washing"
click at [279, 69] on div "Repairs Prefill" at bounding box center [284, 65] width 73 height 9
click at [278, 76] on input "text" at bounding box center [275, 75] width 54 height 11
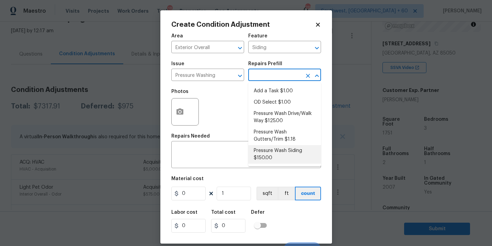
click at [270, 161] on li "Pressure Wash Siding $150.00" at bounding box center [284, 154] width 73 height 19
type textarea "Protect areas as needed for pressure washing. Pressure wash the siding on the h…"
type input "150"
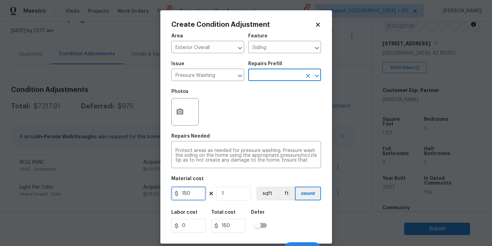
drag, startPoint x: 192, startPoint y: 193, endPoint x: 115, endPoint y: 191, distance: 76.6
click at [115, 191] on div "Create Condition Adjustment Area Exterior Overall ​ Feature Siding ​ Issue Pres…" at bounding box center [246, 123] width 492 height 246
type input "200"
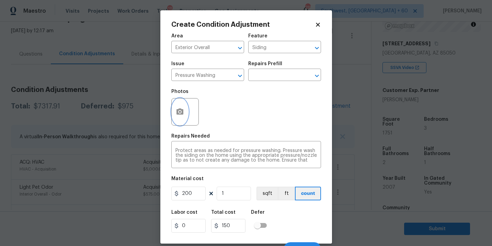
type input "200"
click at [182, 112] on icon "button" at bounding box center [179, 111] width 7 height 6
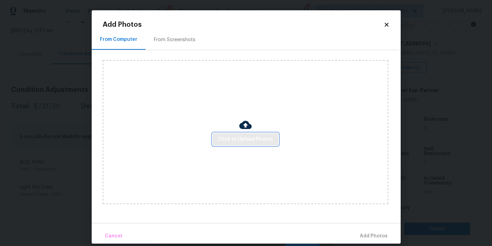
click at [236, 144] on button "Click to Upload Photos" at bounding box center [245, 139] width 66 height 13
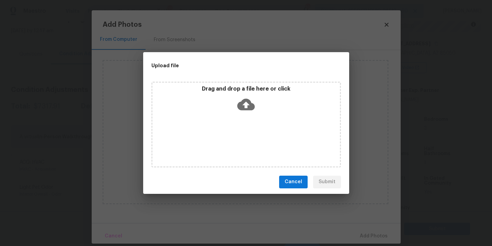
click at [244, 119] on div "Drag and drop a file here or click" at bounding box center [245, 125] width 189 height 86
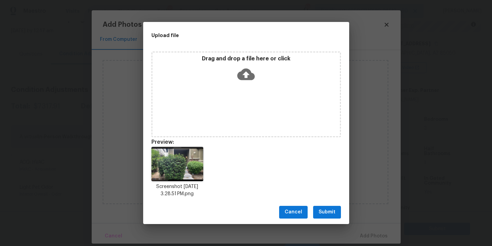
click at [331, 213] on span "Submit" at bounding box center [326, 212] width 17 height 9
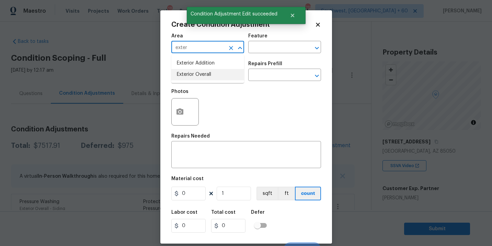
click at [190, 78] on li "Exterior Overall" at bounding box center [207, 74] width 73 height 11
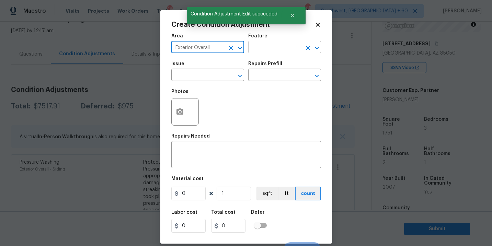
type input "Exterior Overall"
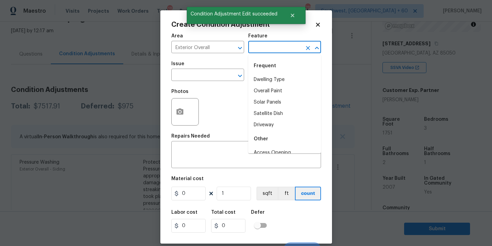
click at [268, 52] on input "text" at bounding box center [275, 48] width 54 height 11
drag, startPoint x: 268, startPoint y: 52, endPoint x: 270, endPoint y: 67, distance: 14.9
click at [268, 62] on body "Maestro Visits Projects Work Orders Tasks 18 Properties Geo Assignments 785 Sou…" at bounding box center [246, 123] width 492 height 246
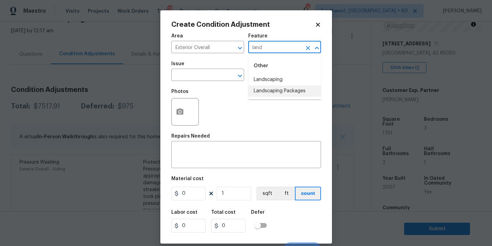
click at [272, 89] on li "Landscaping Packages" at bounding box center [284, 90] width 73 height 11
type input "Landscaping Packages"
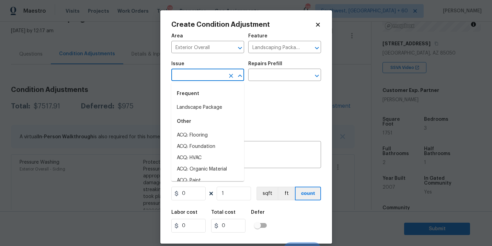
click at [222, 79] on input "text" at bounding box center [198, 75] width 54 height 11
click at [222, 94] on div "Frequent" at bounding box center [207, 93] width 73 height 16
click at [219, 102] on li "Landscape Package" at bounding box center [207, 107] width 73 height 11
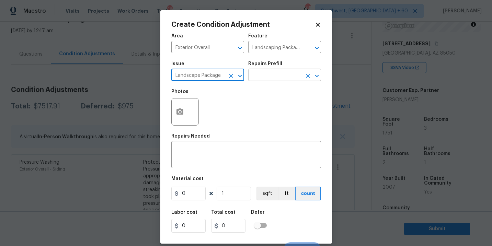
type input "Landscape Package"
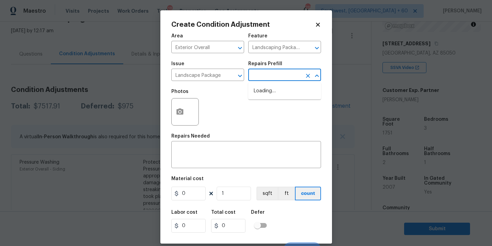
click at [268, 80] on input "text" at bounding box center [275, 75] width 54 height 11
click at [268, 90] on li "Initial landscaping package $120.00" at bounding box center [284, 94] width 73 height 19
type input "Home Readiness Packages"
type input "120"
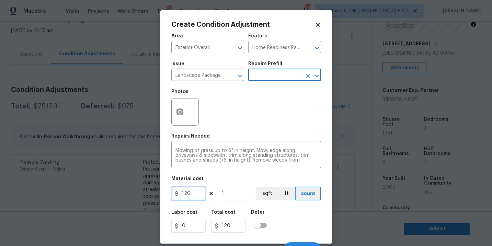
drag, startPoint x: 194, startPoint y: 190, endPoint x: 136, endPoint y: 191, distance: 57.3
click at [136, 191] on div "Create Condition Adjustment Area Exterior Overall ​ Feature Home Readiness Pack…" at bounding box center [246, 123] width 492 height 246
type input "300"
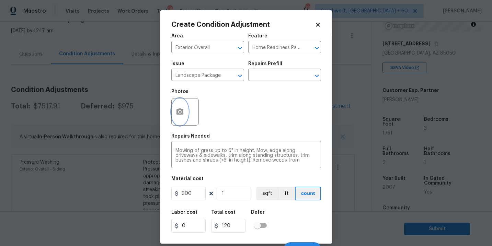
type input "300"
click at [179, 102] on button "button" at bounding box center [180, 111] width 16 height 27
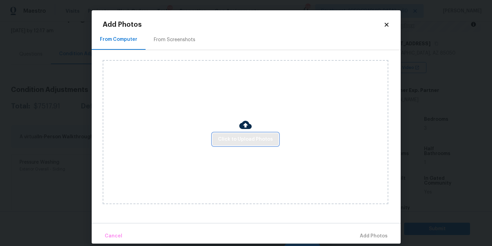
click at [245, 139] on span "Click to Upload Photos" at bounding box center [245, 139] width 55 height 9
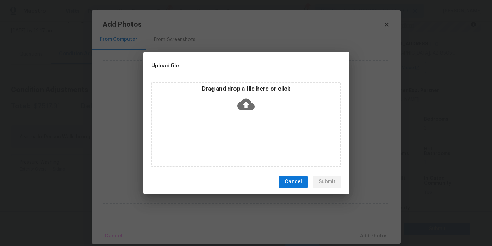
click at [243, 103] on icon at bounding box center [246, 104] width 18 height 12
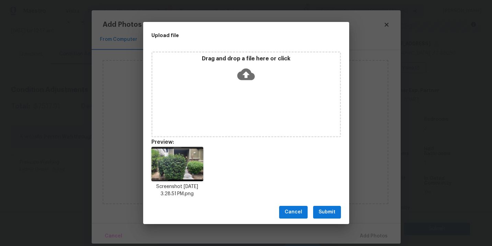
click at [329, 211] on span "Submit" at bounding box center [326, 212] width 17 height 9
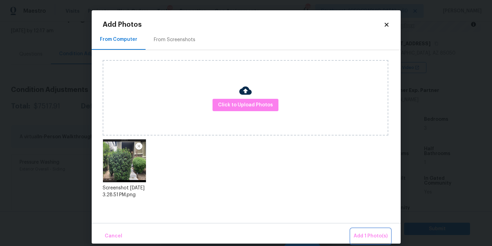
click at [361, 233] on span "Add 1 Photo(s)" at bounding box center [370, 236] width 34 height 9
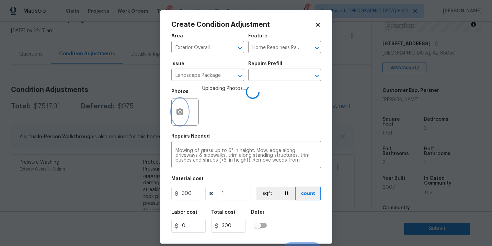
scroll to position [10, 0]
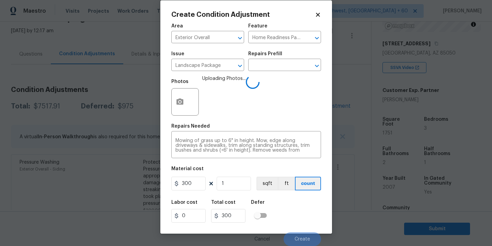
click at [318, 214] on div "Labor cost 0 Total cost 300 Defer" at bounding box center [246, 211] width 150 height 31
click at [317, 213] on div "Labor cost 0 Total cost 300 Defer" at bounding box center [246, 211] width 150 height 31
click at [312, 213] on div "Labor cost 0 Total cost 300 Defer" at bounding box center [246, 211] width 150 height 31
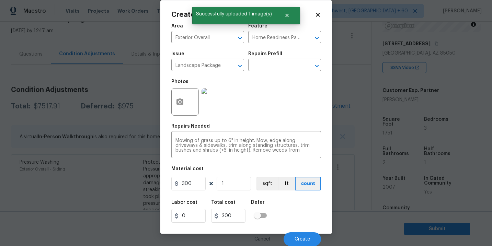
click at [312, 213] on div "Labor cost 0 Total cost 300 Defer" at bounding box center [246, 211] width 150 height 31
click at [309, 238] on span "Create" at bounding box center [301, 239] width 15 height 5
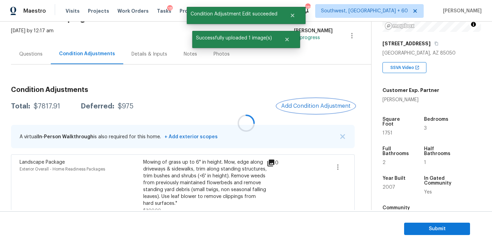
scroll to position [0, 0]
click at [310, 102] on button "Add Condition Adjustment" at bounding box center [316, 106] width 78 height 14
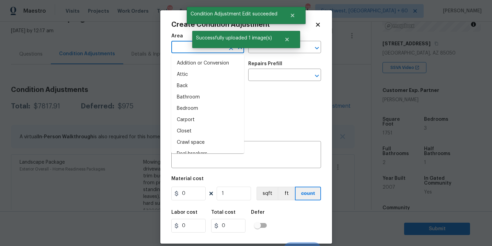
click at [190, 50] on input "text" at bounding box center [198, 48] width 54 height 11
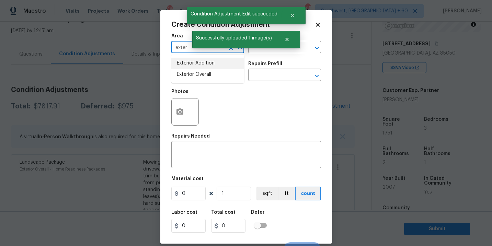
click at [195, 76] on li "Exterior Overall" at bounding box center [207, 74] width 73 height 11
type input "Exterior Overall"
click at [195, 76] on input "text" at bounding box center [198, 75] width 54 height 11
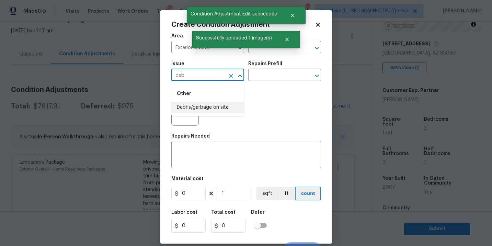
click at [198, 105] on li "Debris/garbage on site" at bounding box center [207, 107] width 73 height 11
type input "Debris/garbage on site"
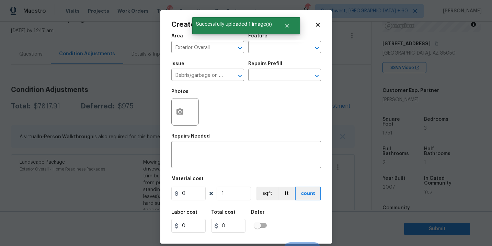
click at [295, 67] on div "Repairs Prefill" at bounding box center [284, 65] width 73 height 9
click at [289, 74] on input "text" at bounding box center [275, 75] width 54 height 11
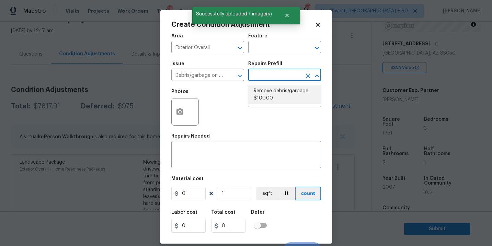
click at [283, 99] on li "Remove debris/garbage $100.00" at bounding box center [284, 94] width 73 height 19
type textarea "Remove, haul off, and properly dispose of any debris left by seller to offsite …"
type input "100"
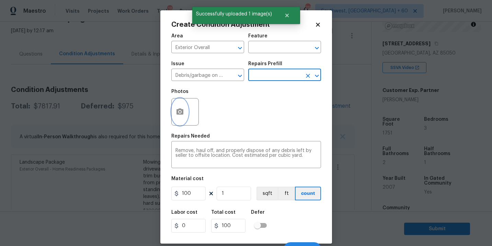
click at [184, 110] on button "button" at bounding box center [180, 111] width 16 height 27
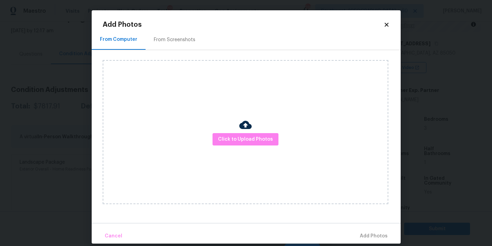
click at [236, 130] on div "Click to Upload Photos" at bounding box center [246, 132] width 286 height 144
click at [241, 135] on span "Click to Upload Photos" at bounding box center [245, 139] width 55 height 9
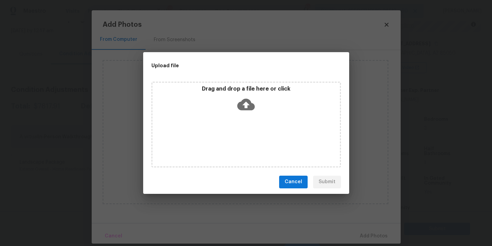
click at [244, 119] on div "Drag and drop a file here or click" at bounding box center [245, 125] width 189 height 86
